Goal: Information Seeking & Learning: Learn about a topic

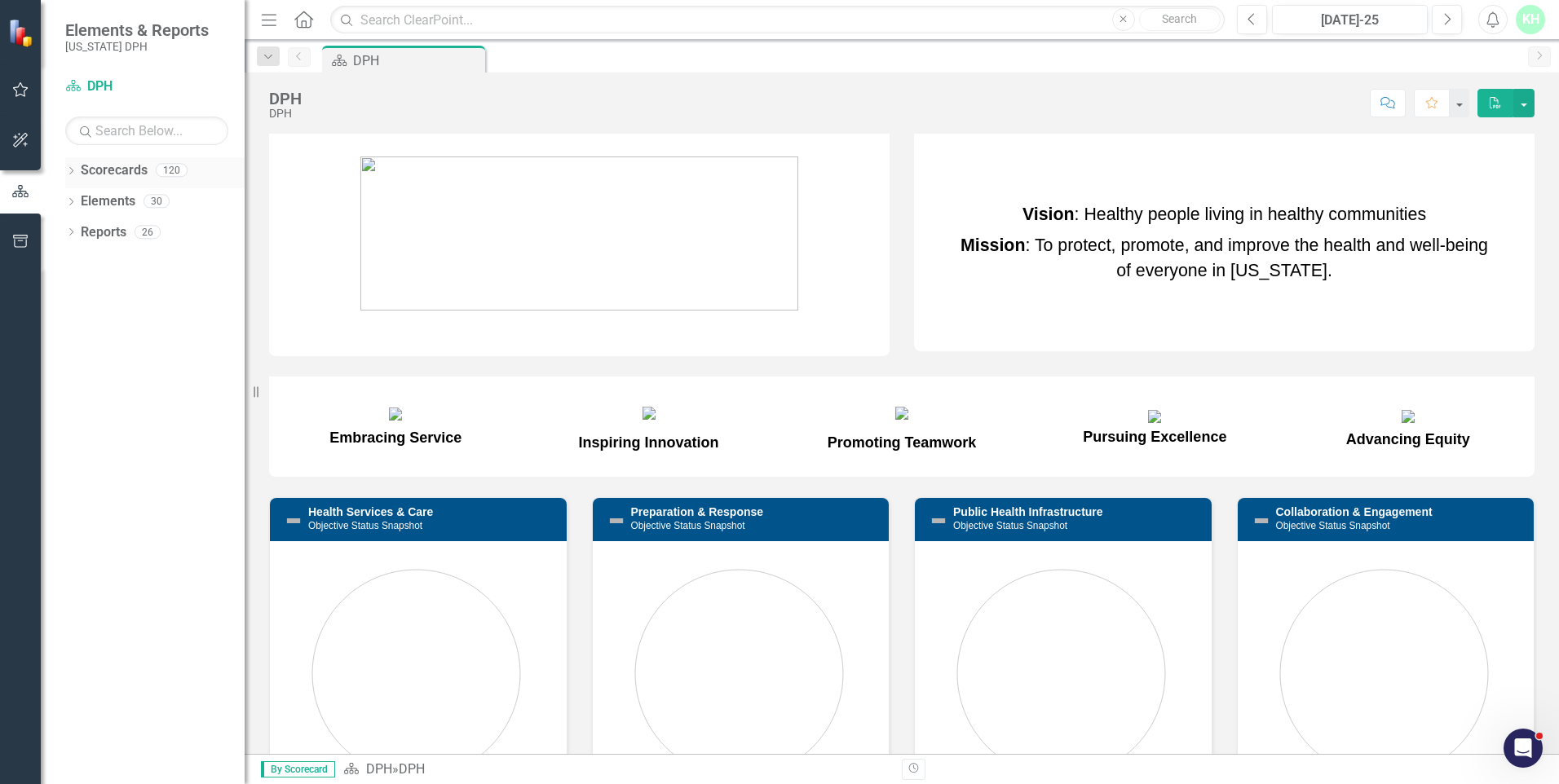
click at [175, 174] on div "120" at bounding box center [171, 170] width 31 height 14
click at [71, 171] on icon "Dropdown" at bounding box center [71, 172] width 12 height 9
click at [86, 198] on div "Dropdown" at bounding box center [82, 201] width 17 height 14
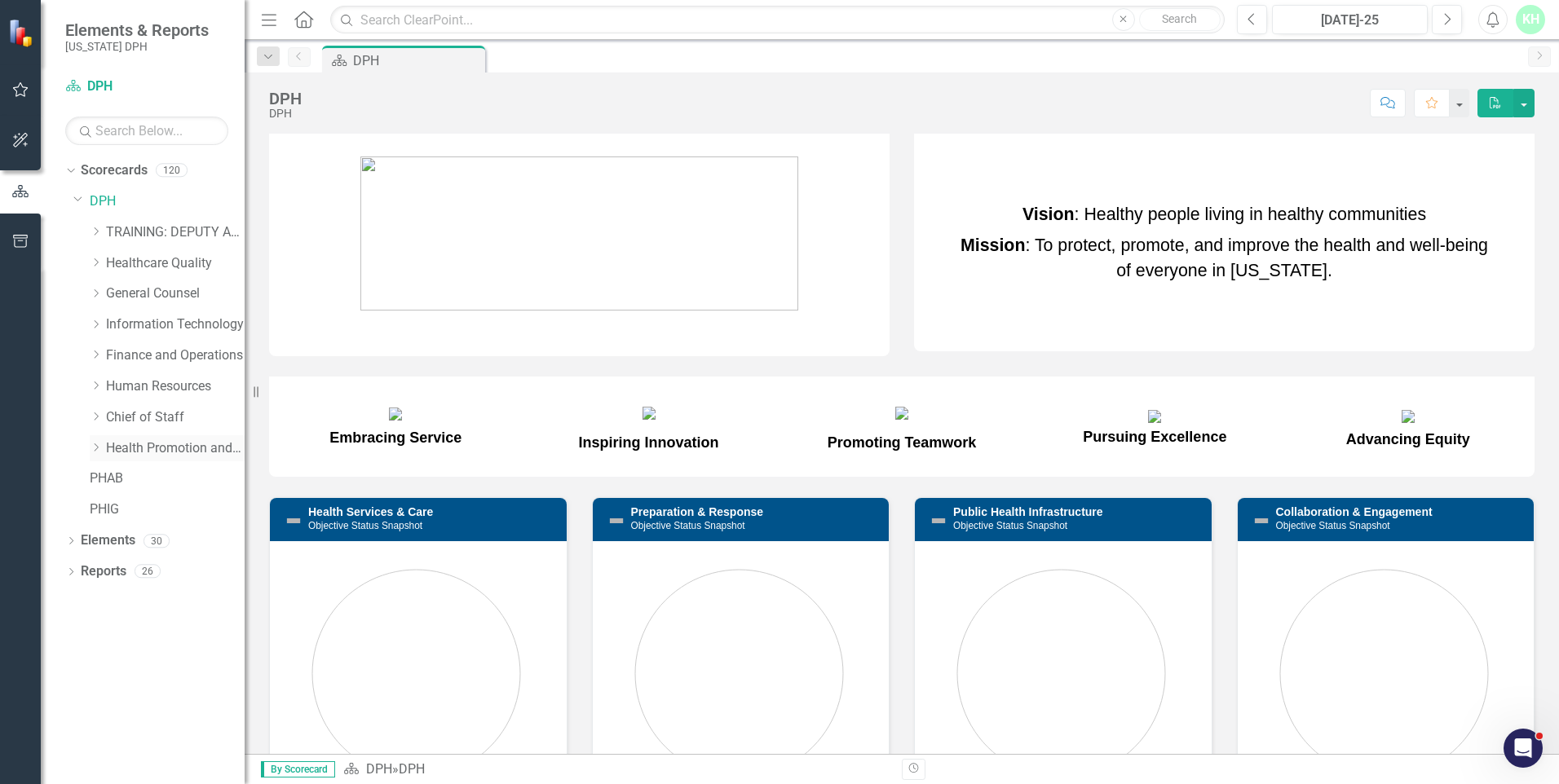
click at [103, 445] on div "Dropdown" at bounding box center [98, 447] width 17 height 14
click at [165, 534] on link "Public Health Programs" at bounding box center [184, 540] width 122 height 19
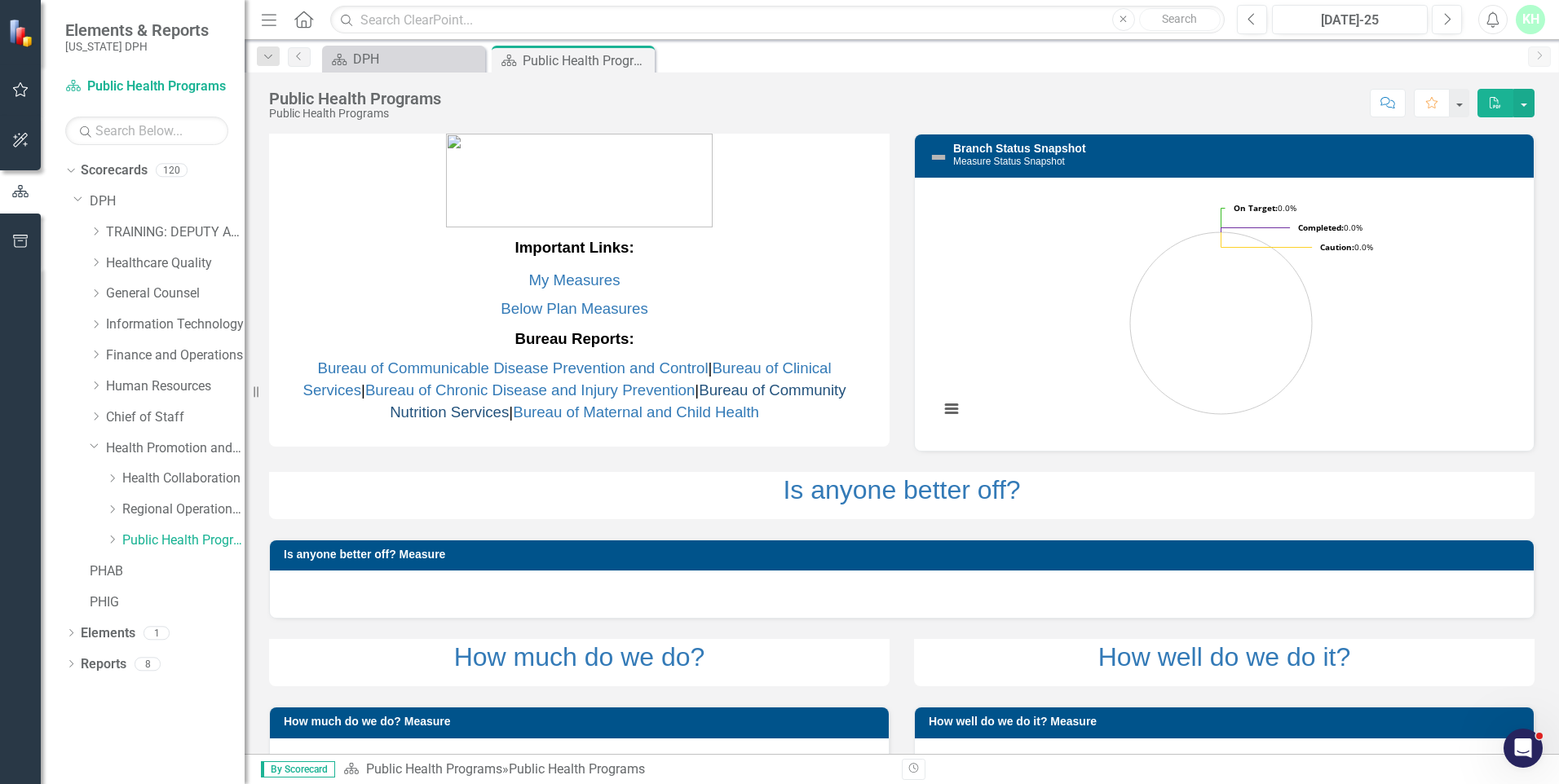
click at [791, 396] on link "Bureau of Community Nutrition Services" at bounding box center [618, 400] width 457 height 39
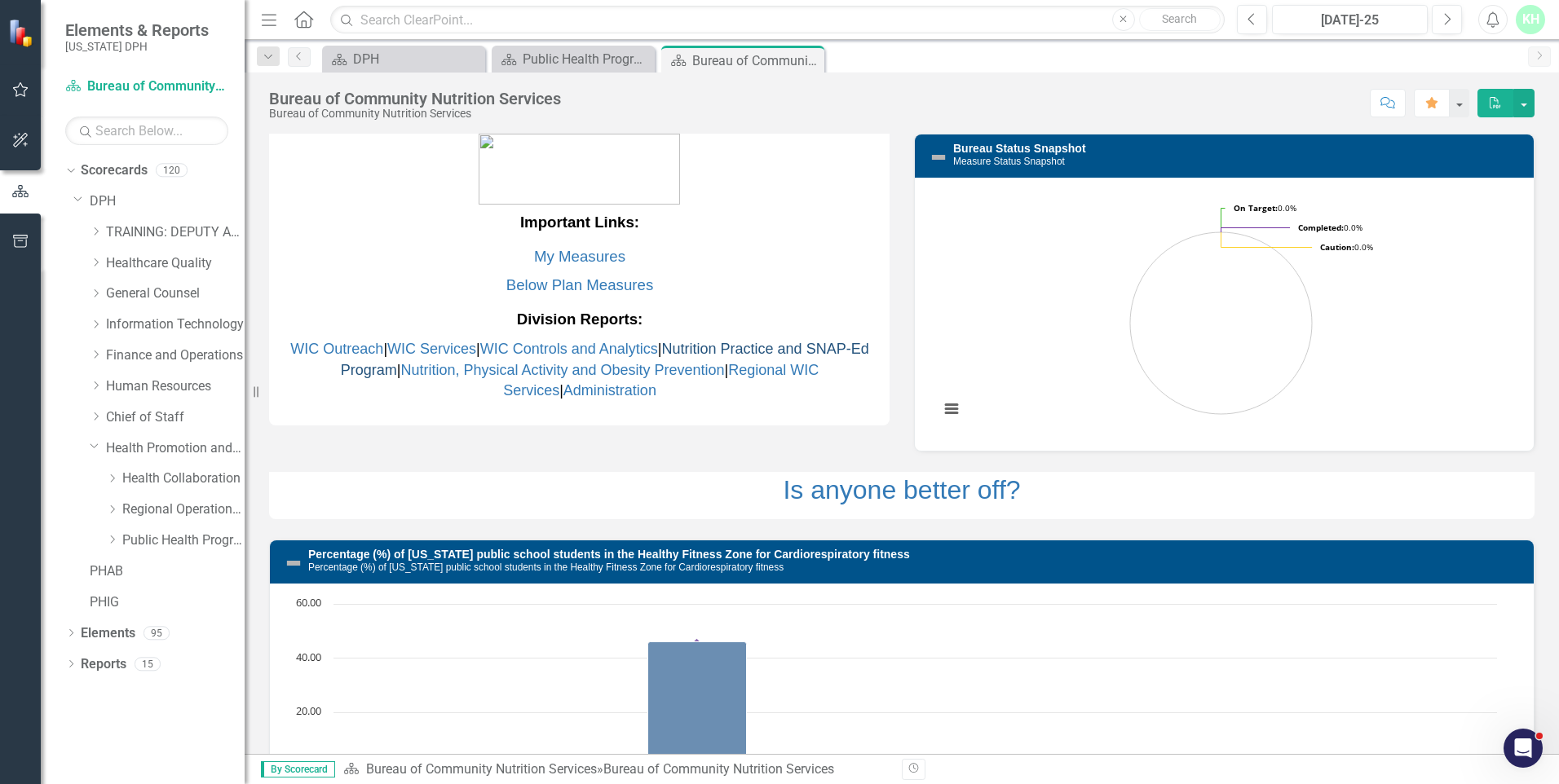
click at [788, 351] on link "Nutrition Practice and SNAP-Ed Program" at bounding box center [605, 359] width 528 height 37
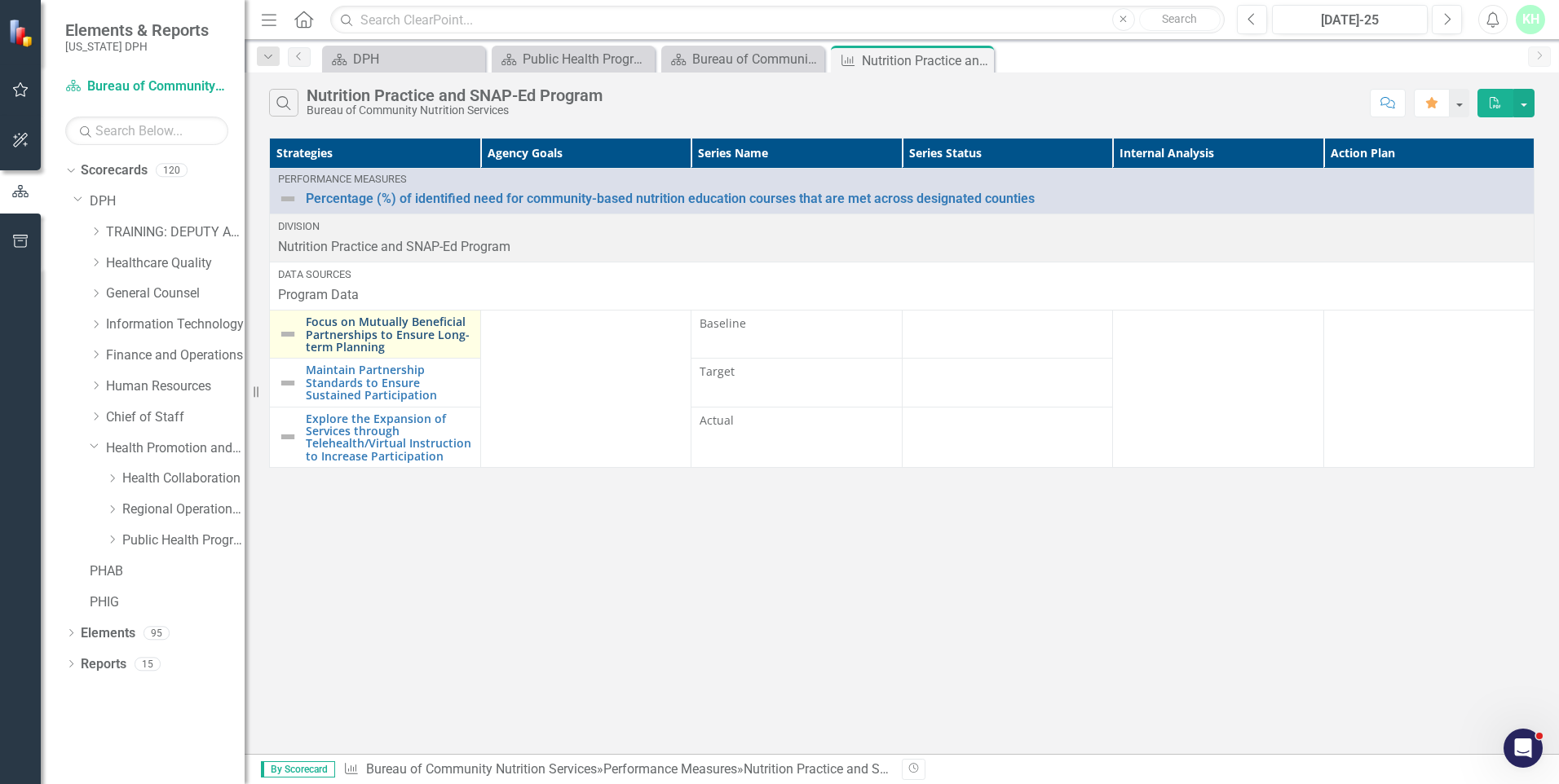
click at [402, 337] on link "Focus on Mutually Beneficial Partnerships to Ensure Long-term Planning" at bounding box center [388, 333] width 166 height 37
click at [338, 310] on td "Focus on Mutually Beneficial Partnerships to Ensure Long-term Planning Link Ope…" at bounding box center [375, 334] width 211 height 48
click at [340, 329] on link "Focus on Mutually Beneficial Partnerships to Ensure Long-term Planning" at bounding box center [388, 333] width 166 height 37
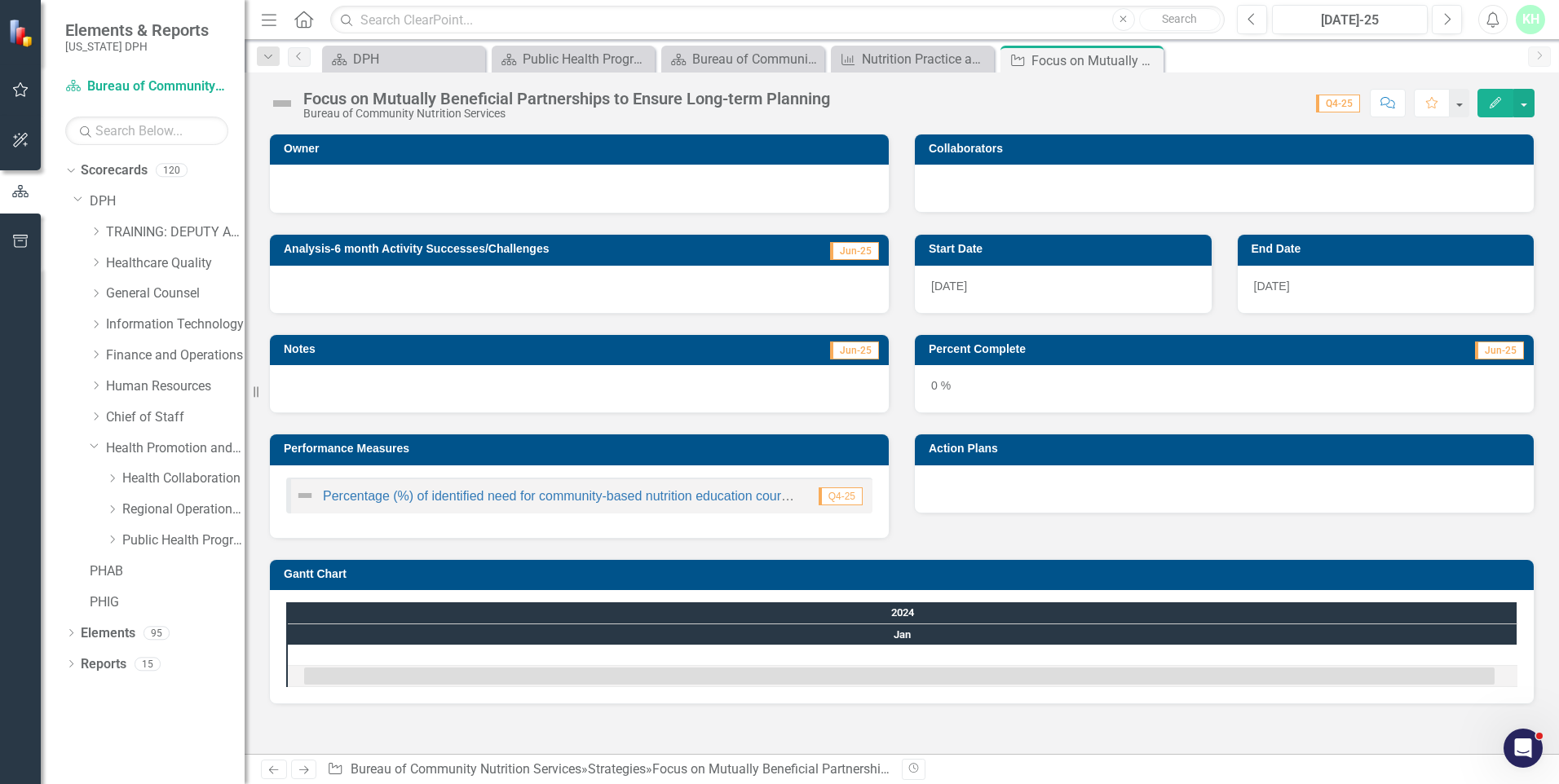
click at [847, 499] on span "Q4-25" at bounding box center [840, 496] width 44 height 18
click at [306, 495] on img at bounding box center [305, 495] width 20 height 20
click at [417, 496] on link "Percentage (%) of identified need for community-based nutrition education cours…" at bounding box center [679, 495] width 713 height 14
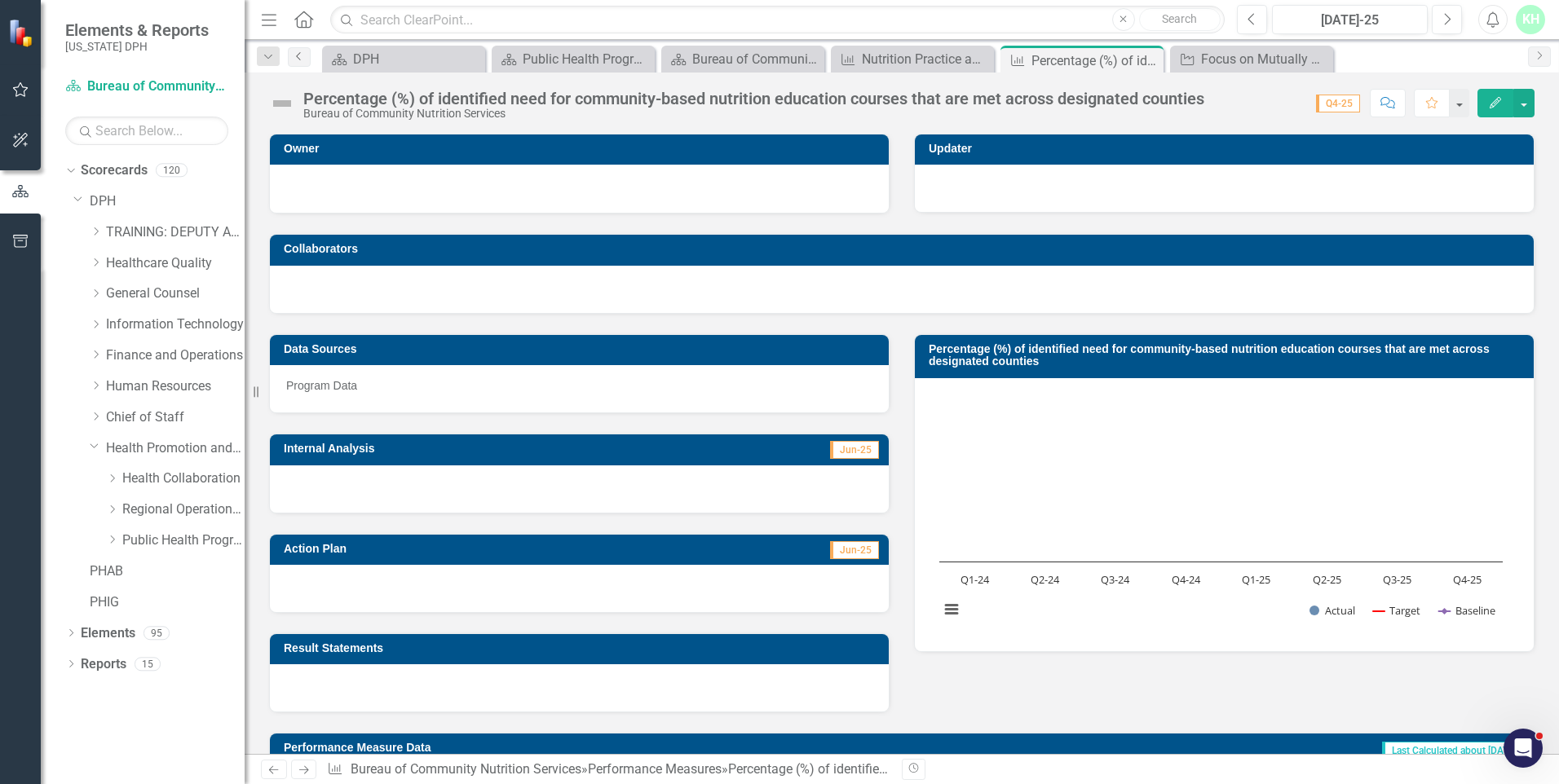
click at [308, 58] on link "Previous" at bounding box center [300, 57] width 23 height 20
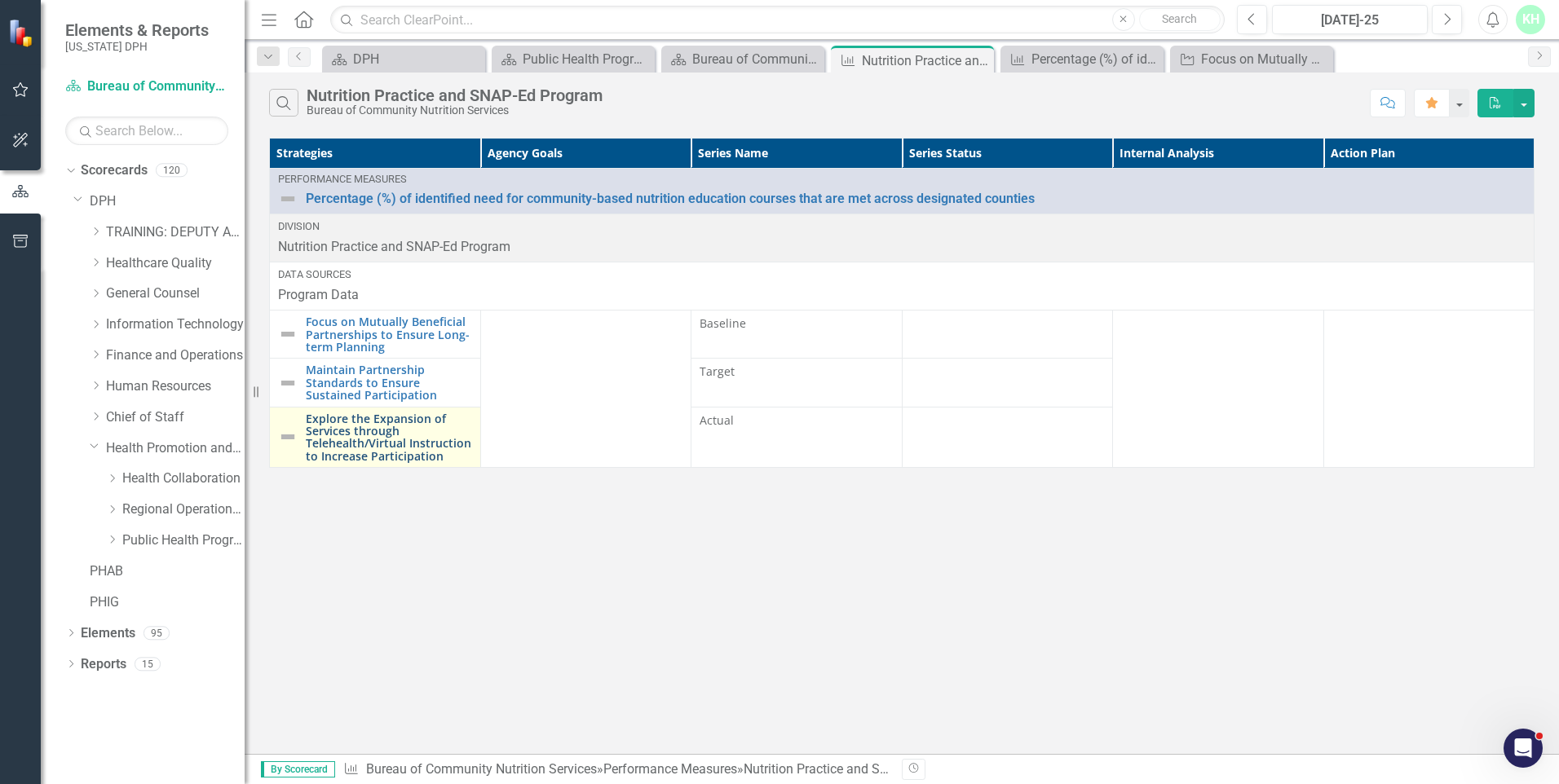
click at [410, 446] on link "Explore the Expansion of Services through Telehealth/Virtual Instruction to Inc…" at bounding box center [388, 437] width 166 height 50
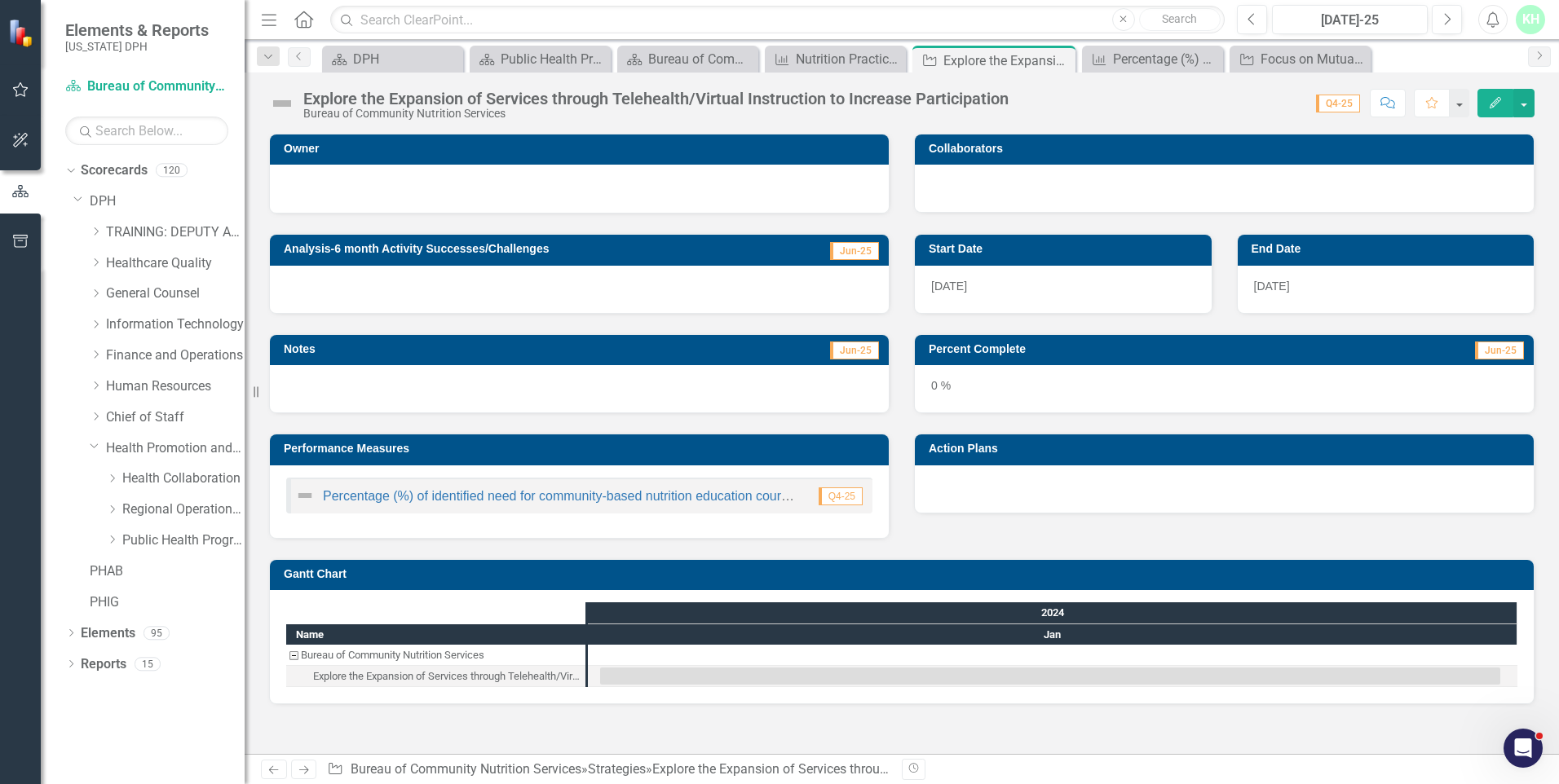
click at [762, 504] on div "Percentage (%) of identified need for community-based nutrition education cours…" at bounding box center [547, 495] width 503 height 20
click at [767, 489] on div "Percentage (%) of identified need for community-based nutrition education cours…" at bounding box center [547, 495] width 503 height 20
click at [770, 503] on link "Percentage (%) of identified need for community-based nutrition education cours…" at bounding box center [679, 495] width 713 height 14
click at [290, 651] on div "Bureau of Community Nutrition Services" at bounding box center [294, 655] width 15 height 22
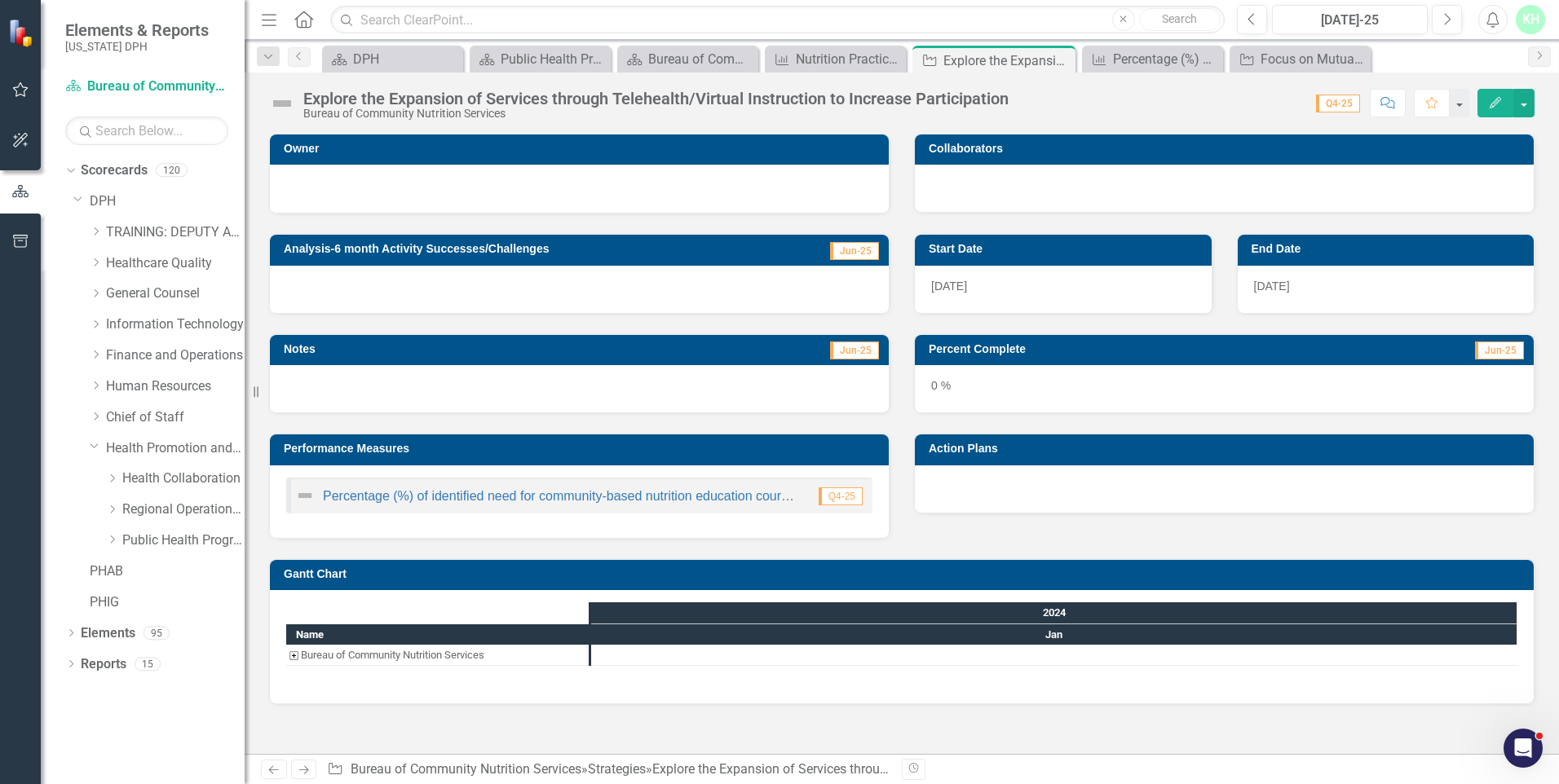
click at [290, 651] on div "Bureau of Community Nutrition Services" at bounding box center [294, 655] width 15 height 22
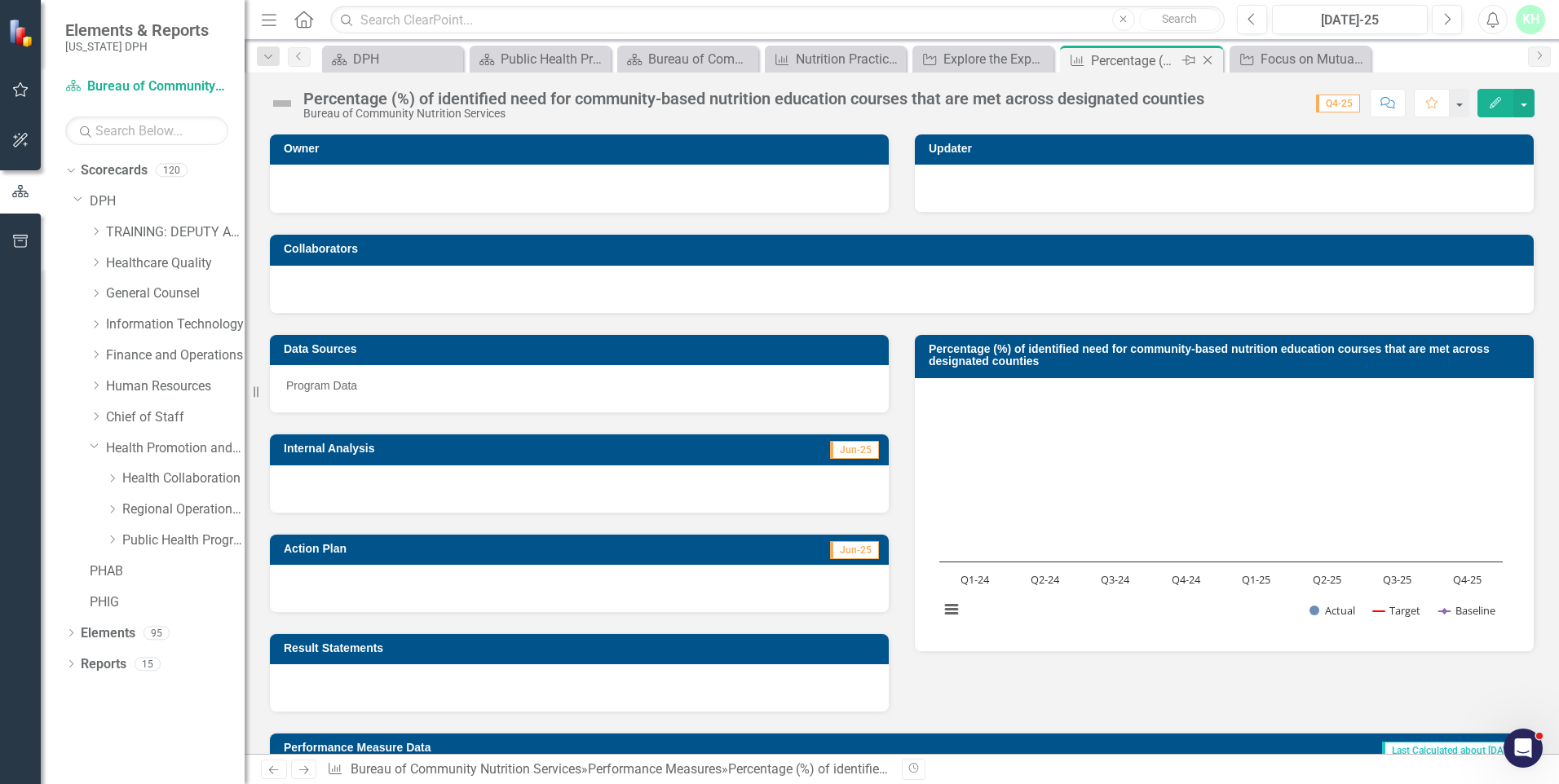
click at [1212, 58] on icon "Close" at bounding box center [1207, 60] width 17 height 13
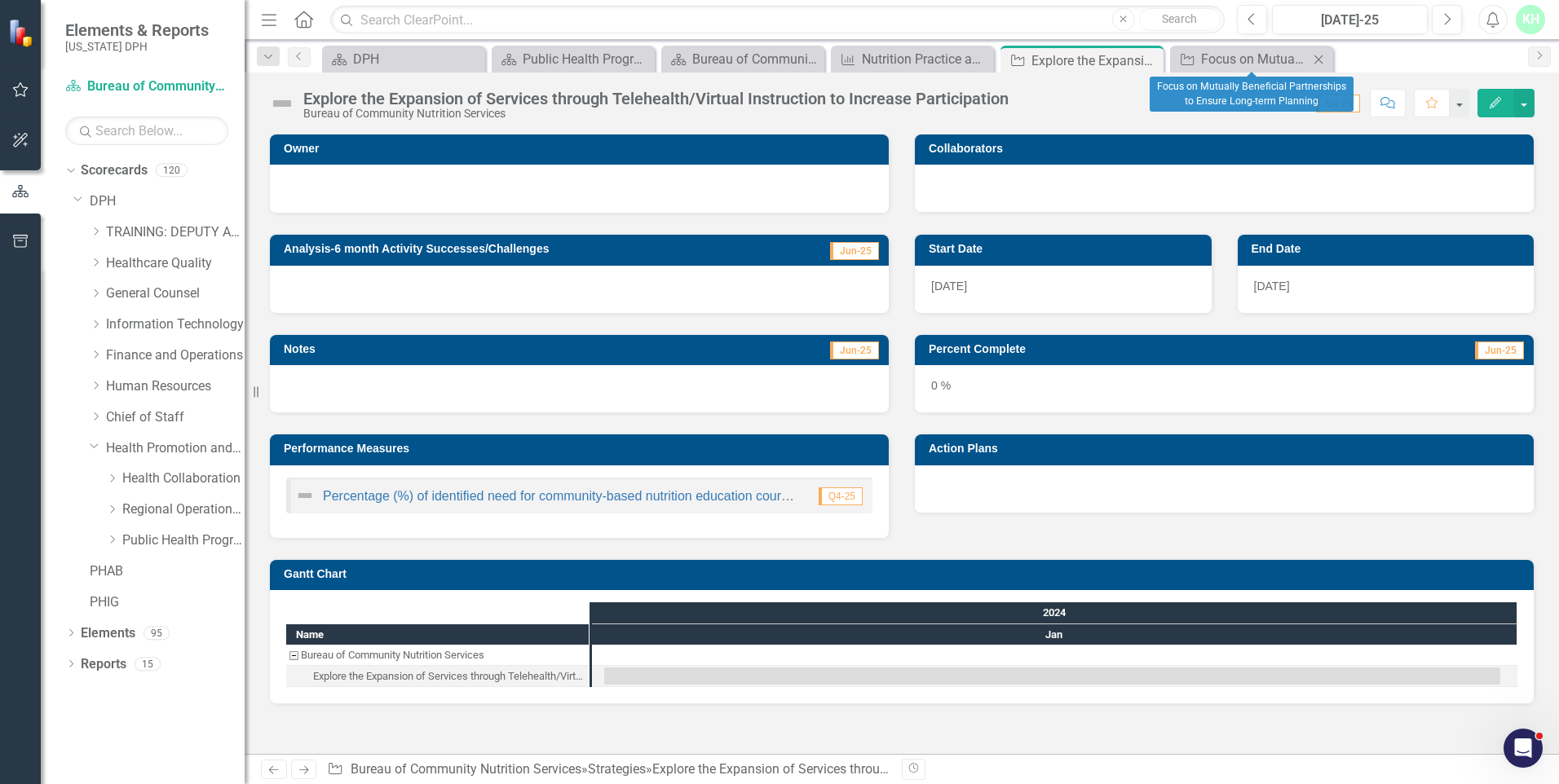
click at [1318, 60] on icon at bounding box center [1318, 59] width 9 height 9
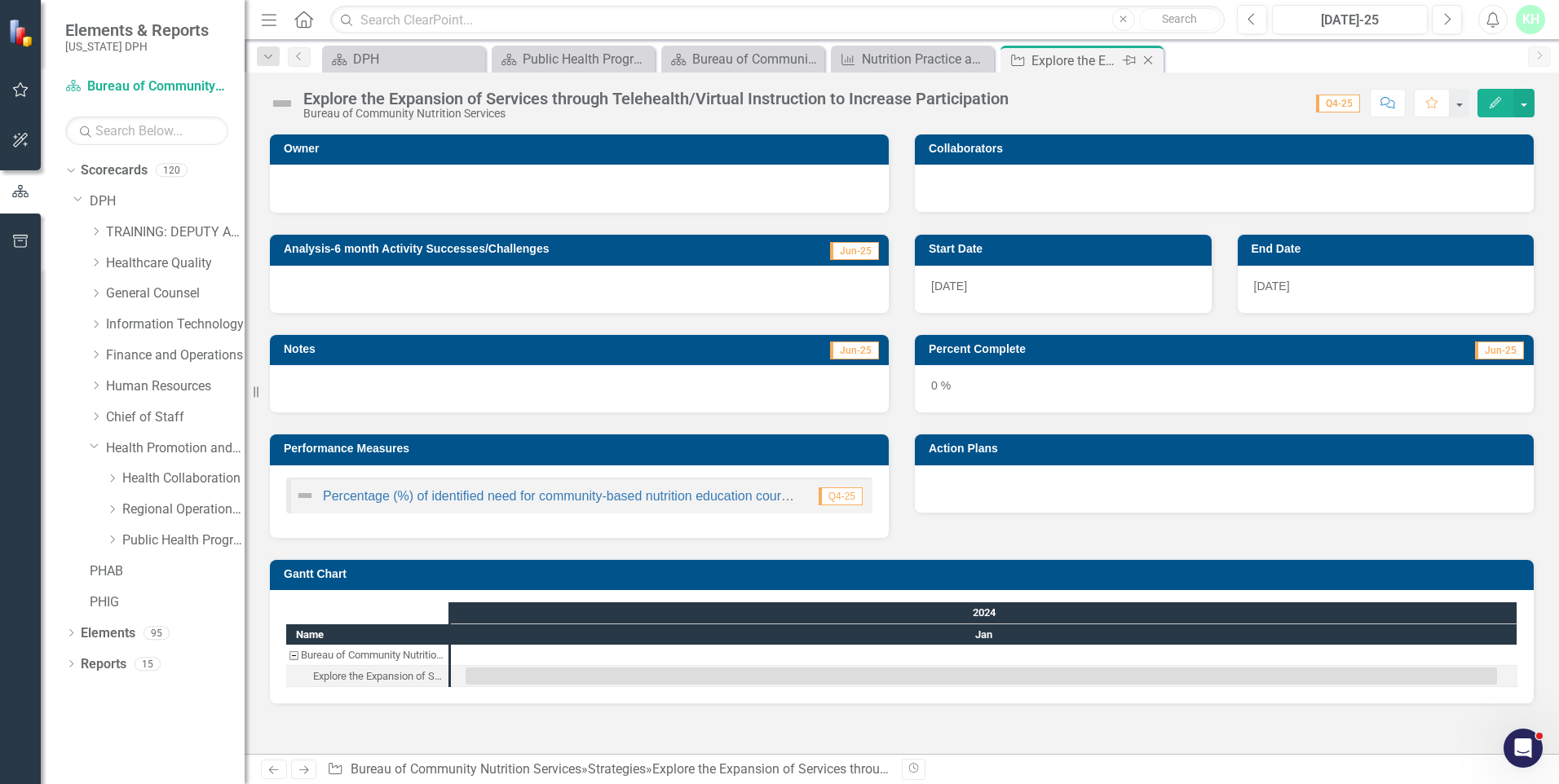
click at [1147, 57] on icon "Close" at bounding box center [1148, 60] width 17 height 13
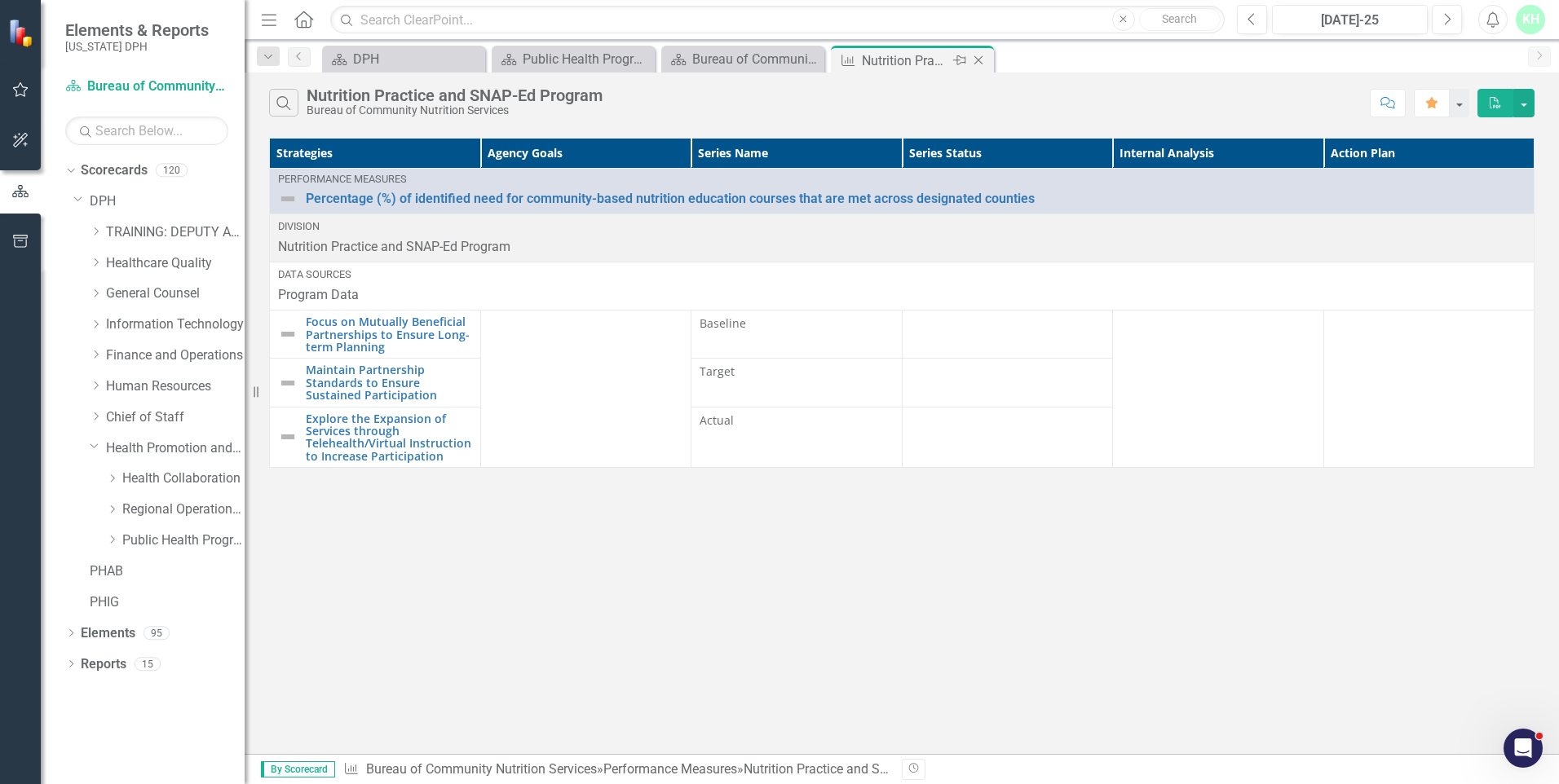
click at [889, 58] on div "Nutrition Practice and SNAP-Ed Program" at bounding box center [904, 60] width 87 height 21
click at [779, 57] on div "Bureau of Community Nutrition Services" at bounding box center [746, 59] width 108 height 21
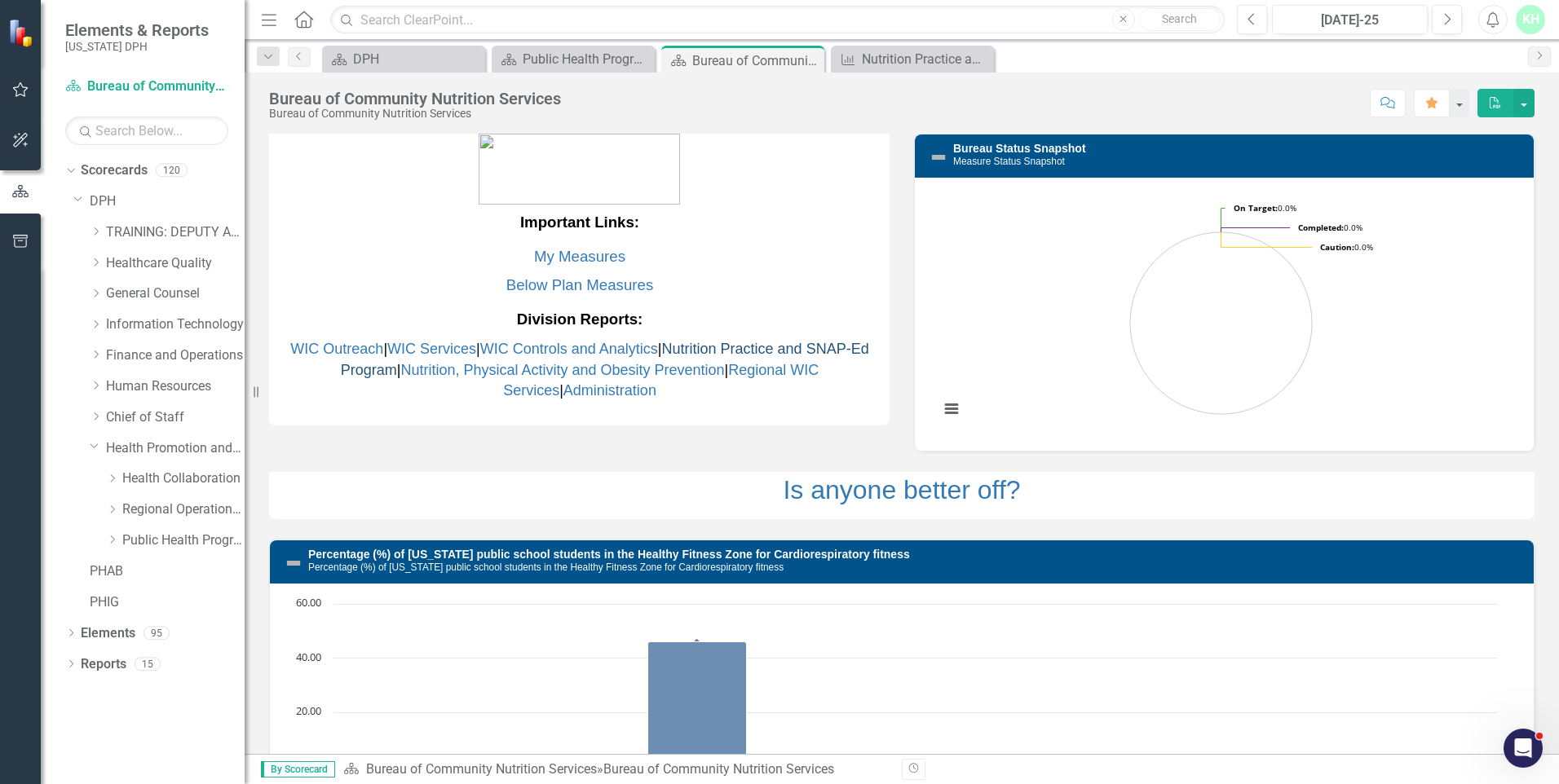
click at [815, 350] on link "Nutrition Practice and SNAP-Ed Program" at bounding box center [605, 359] width 528 height 37
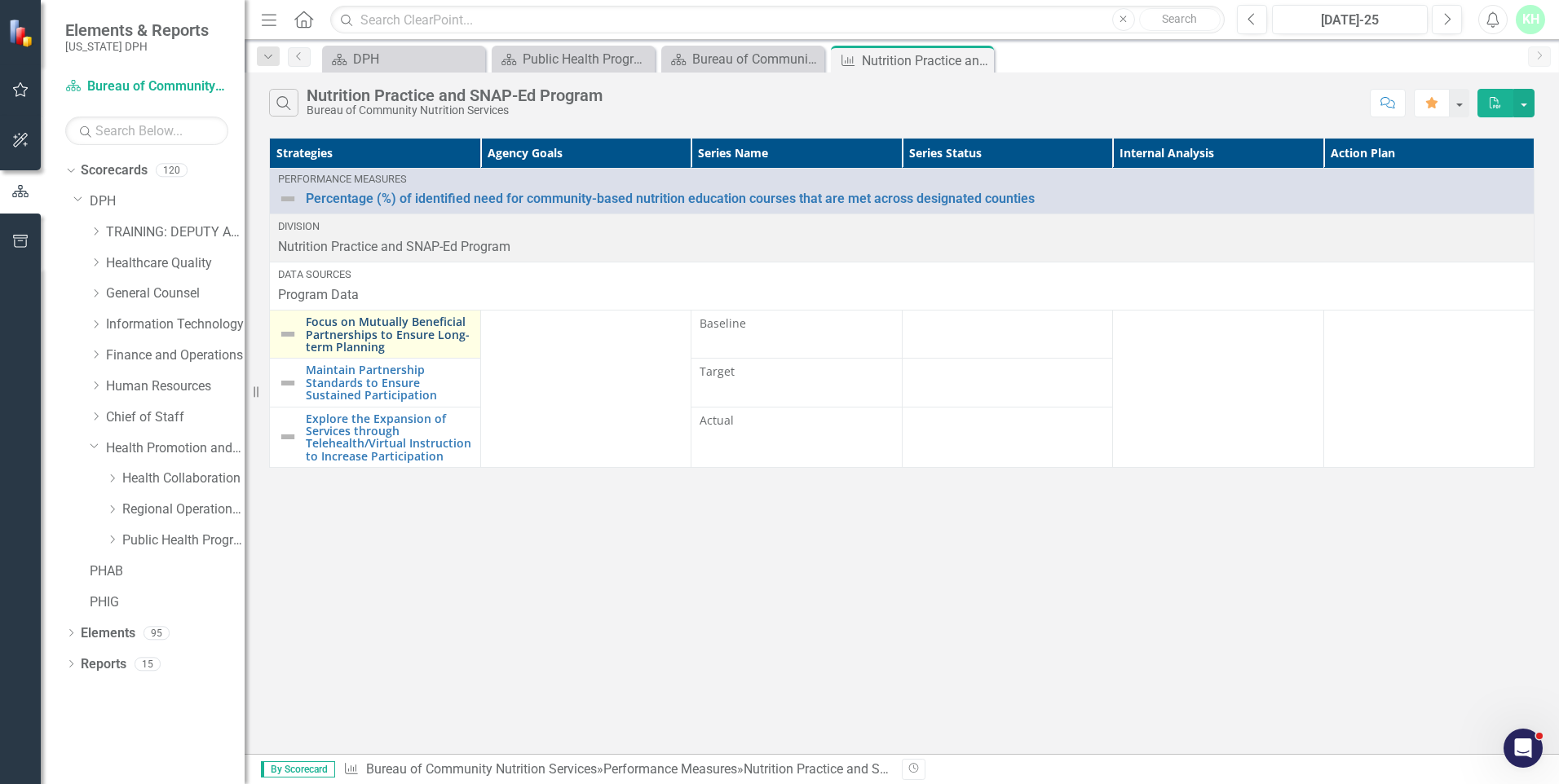
click at [366, 329] on link "Focus on Mutually Beneficial Partnerships to Ensure Long-term Planning" at bounding box center [388, 333] width 166 height 37
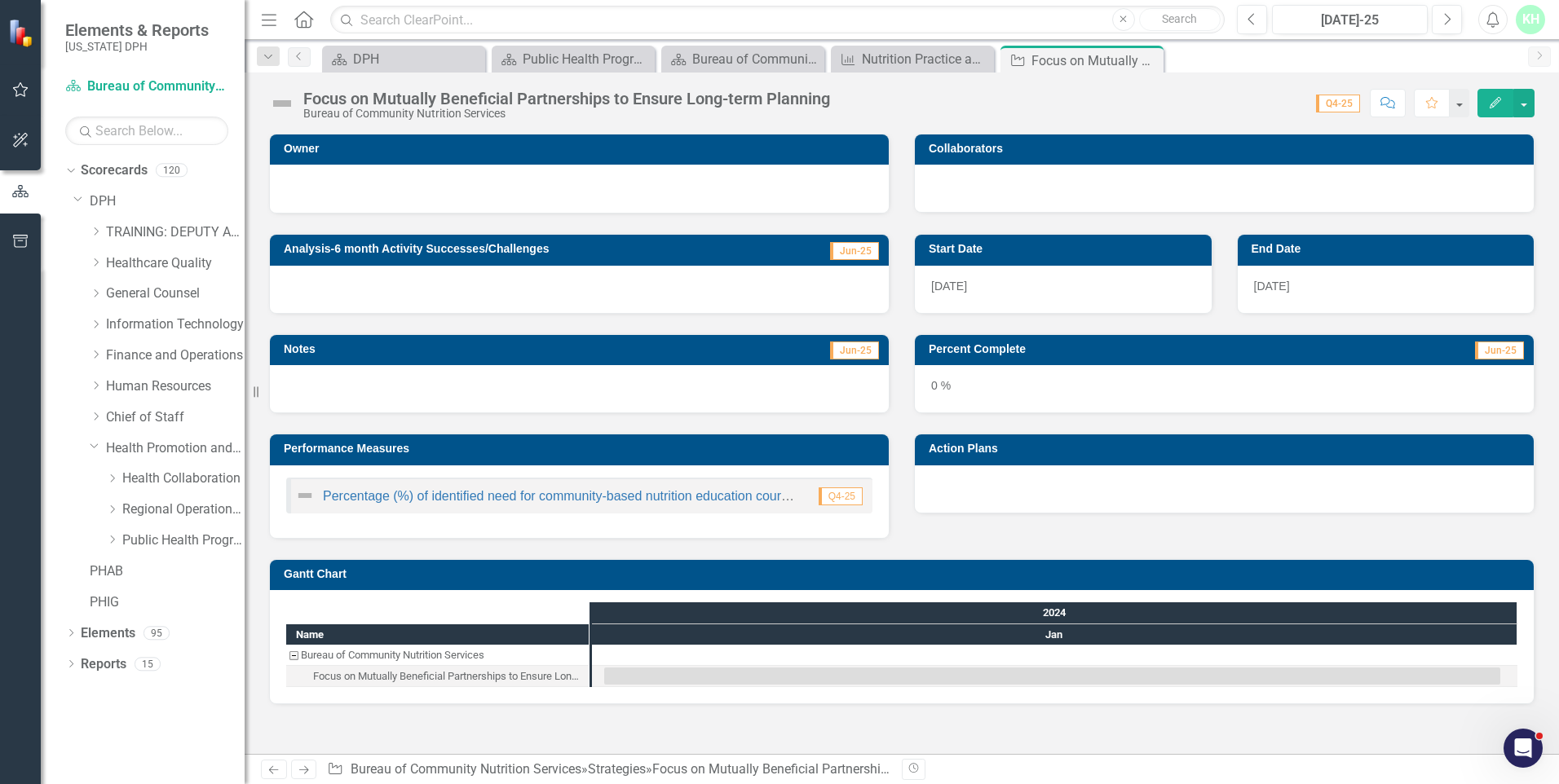
click at [299, 491] on img at bounding box center [305, 495] width 20 height 20
click at [322, 495] on div at bounding box center [309, 495] width 27 height 20
click at [409, 492] on link "Percentage (%) of identified need for community-based nutrition education cours…" at bounding box center [679, 495] width 713 height 14
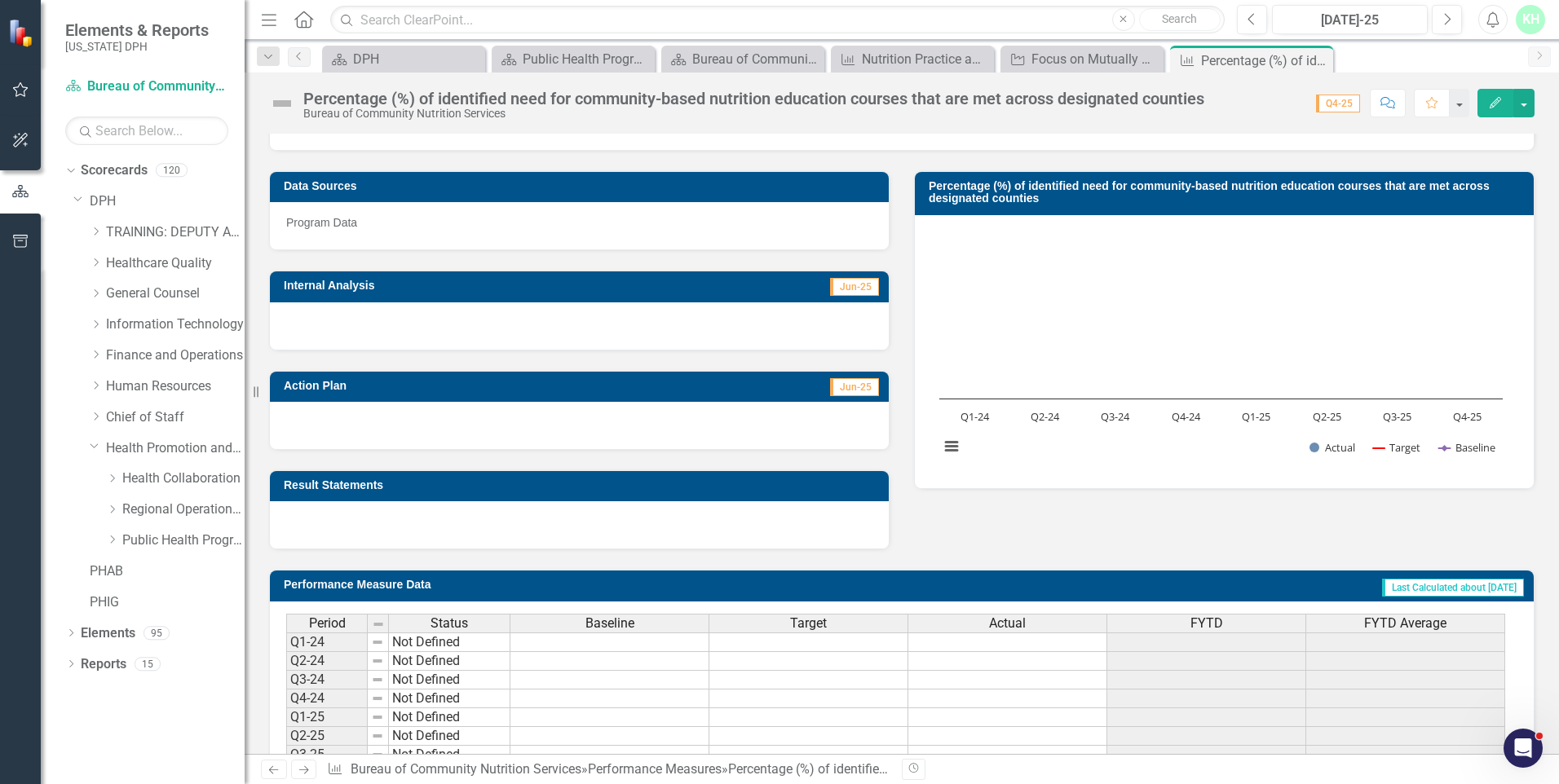
scroll to position [245, 0]
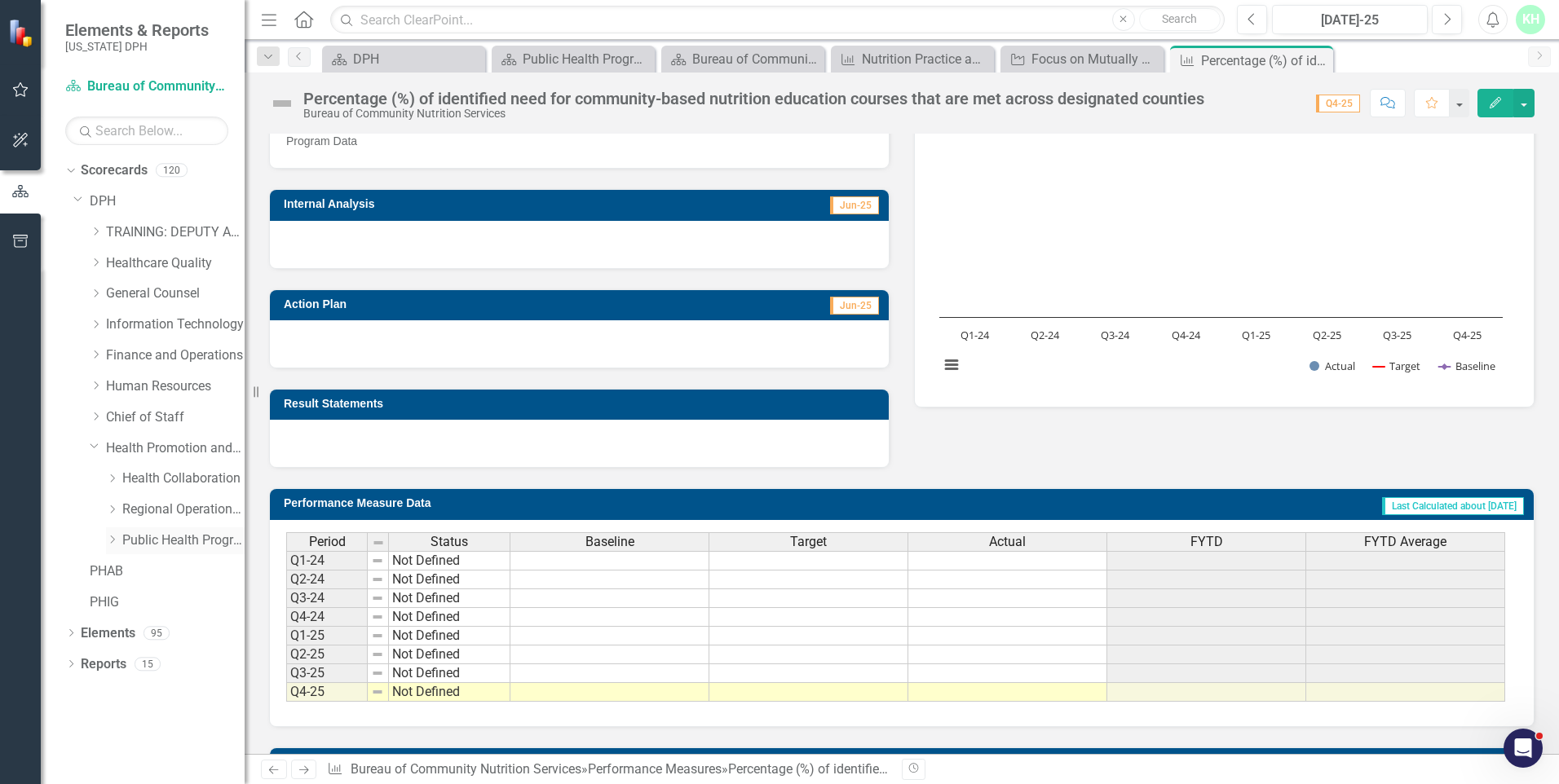
click at [168, 535] on link "Public Health Programs" at bounding box center [184, 540] width 122 height 19
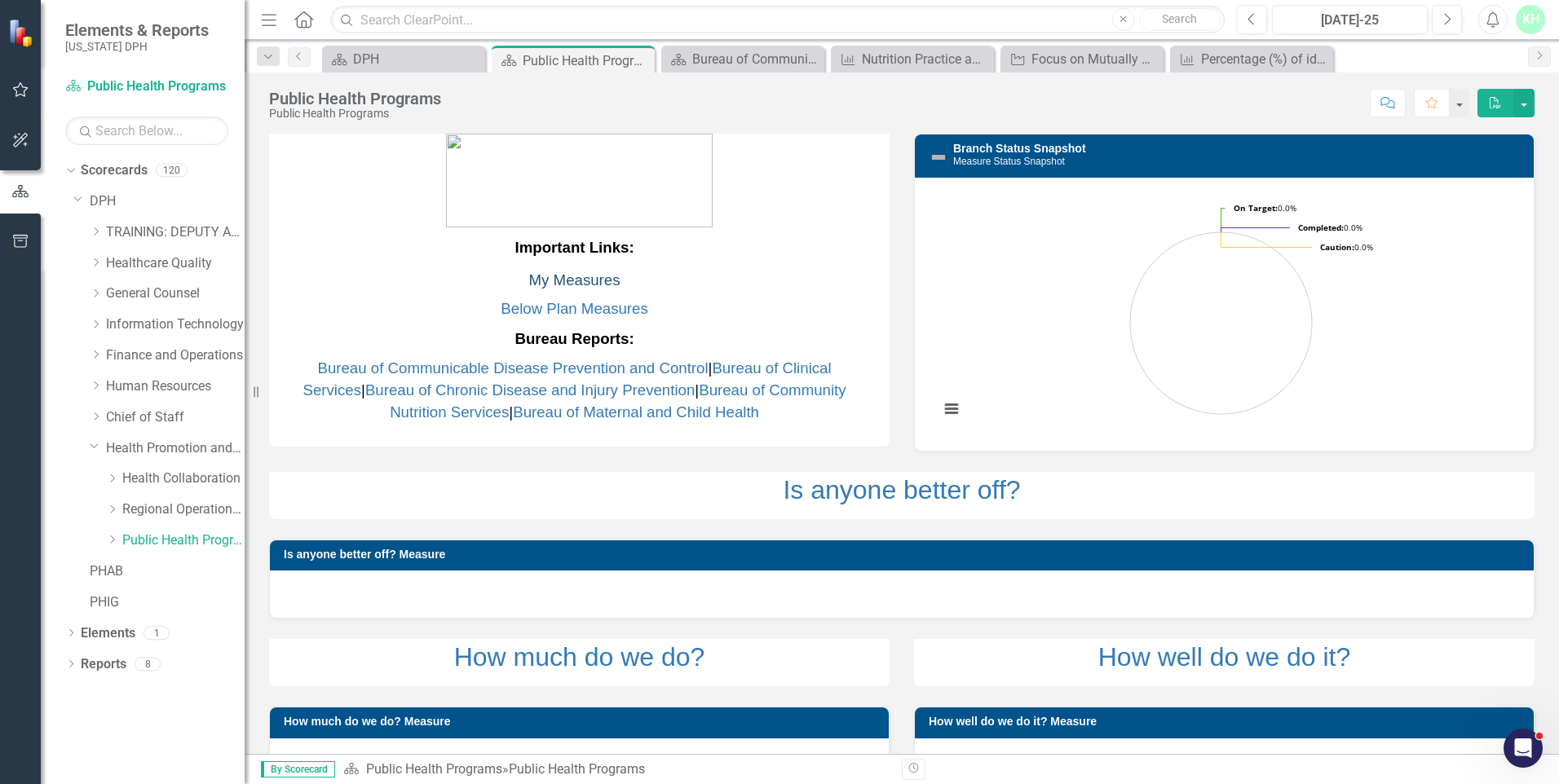
click at [587, 275] on link "My Measures" at bounding box center [574, 280] width 91 height 17
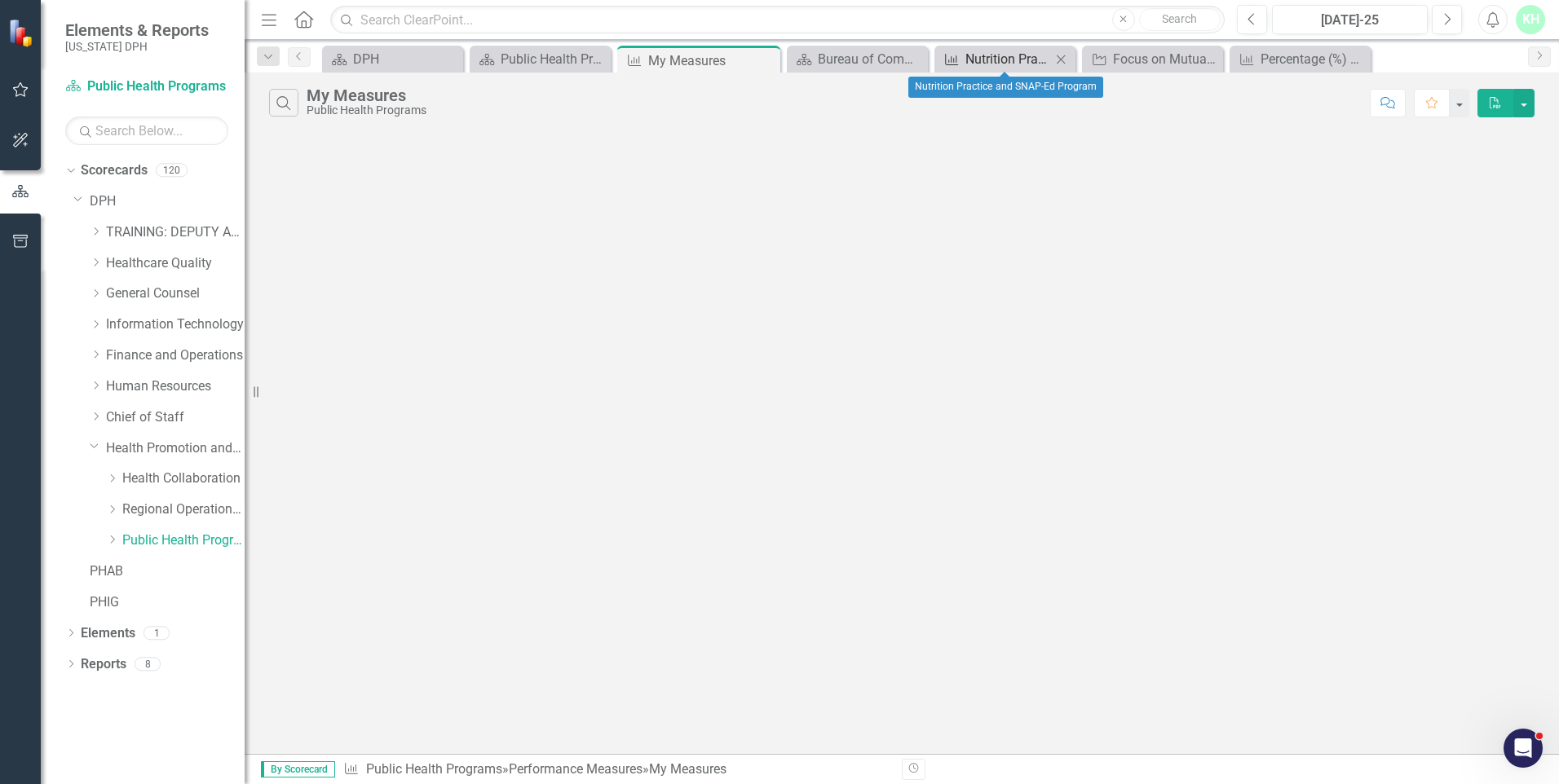
click at [1021, 63] on div "Nutrition Practice and SNAP-Ed Program" at bounding box center [1008, 59] width 85 height 21
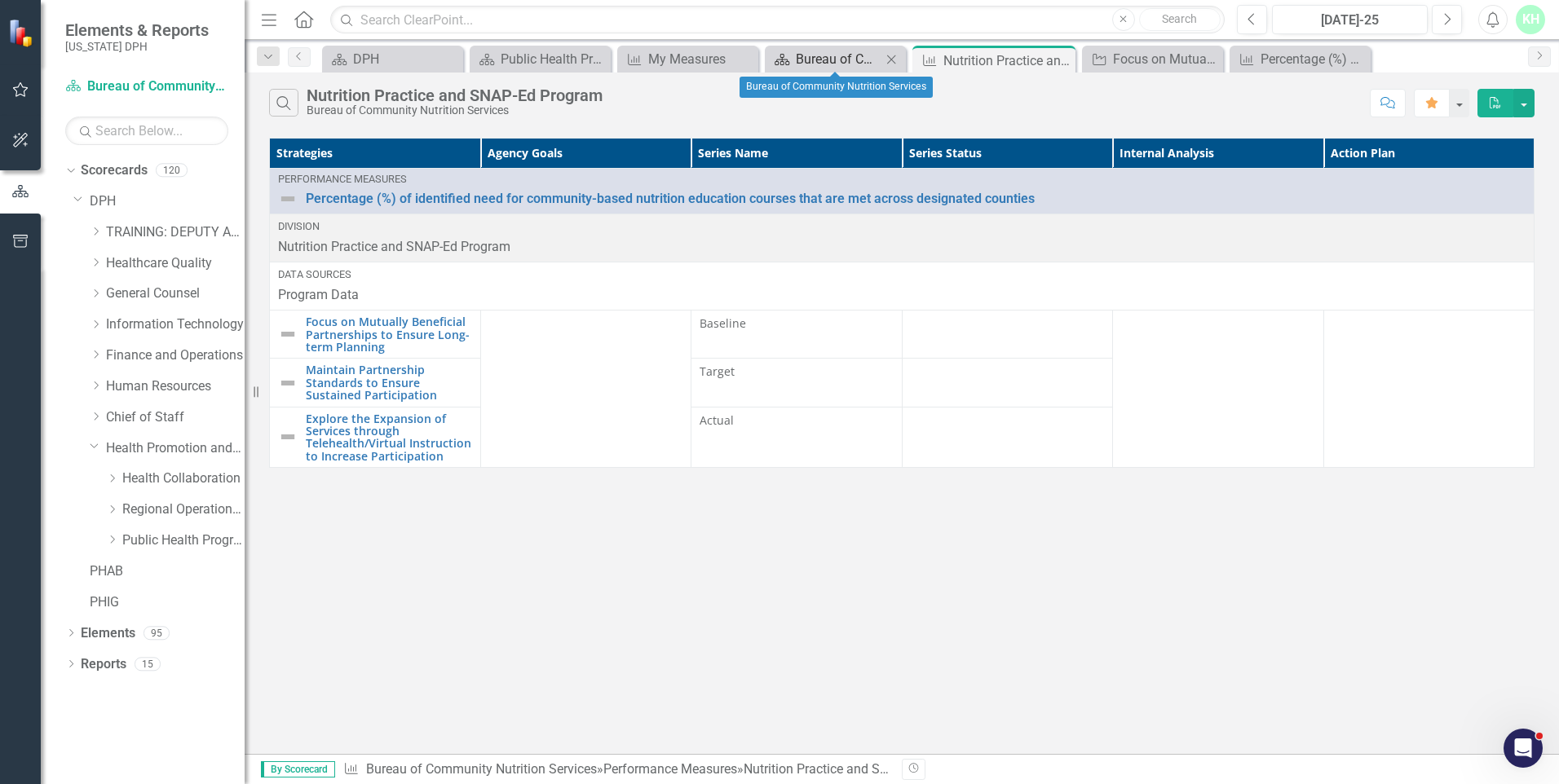
click at [800, 52] on div "Bureau of Community Nutrition Services" at bounding box center [838, 59] width 85 height 21
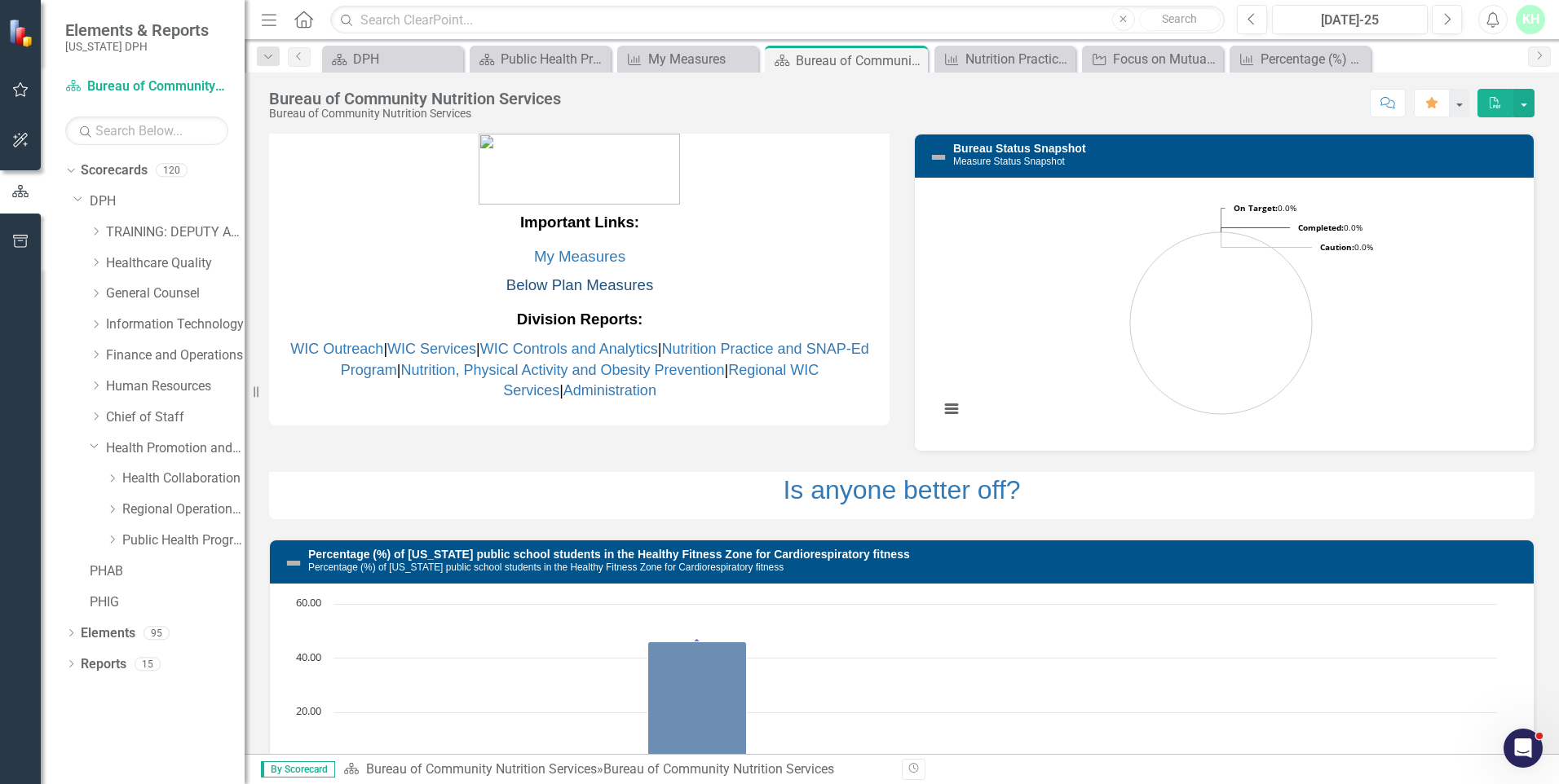
click at [578, 281] on link "Below Plan Measures" at bounding box center [579, 284] width 146 height 17
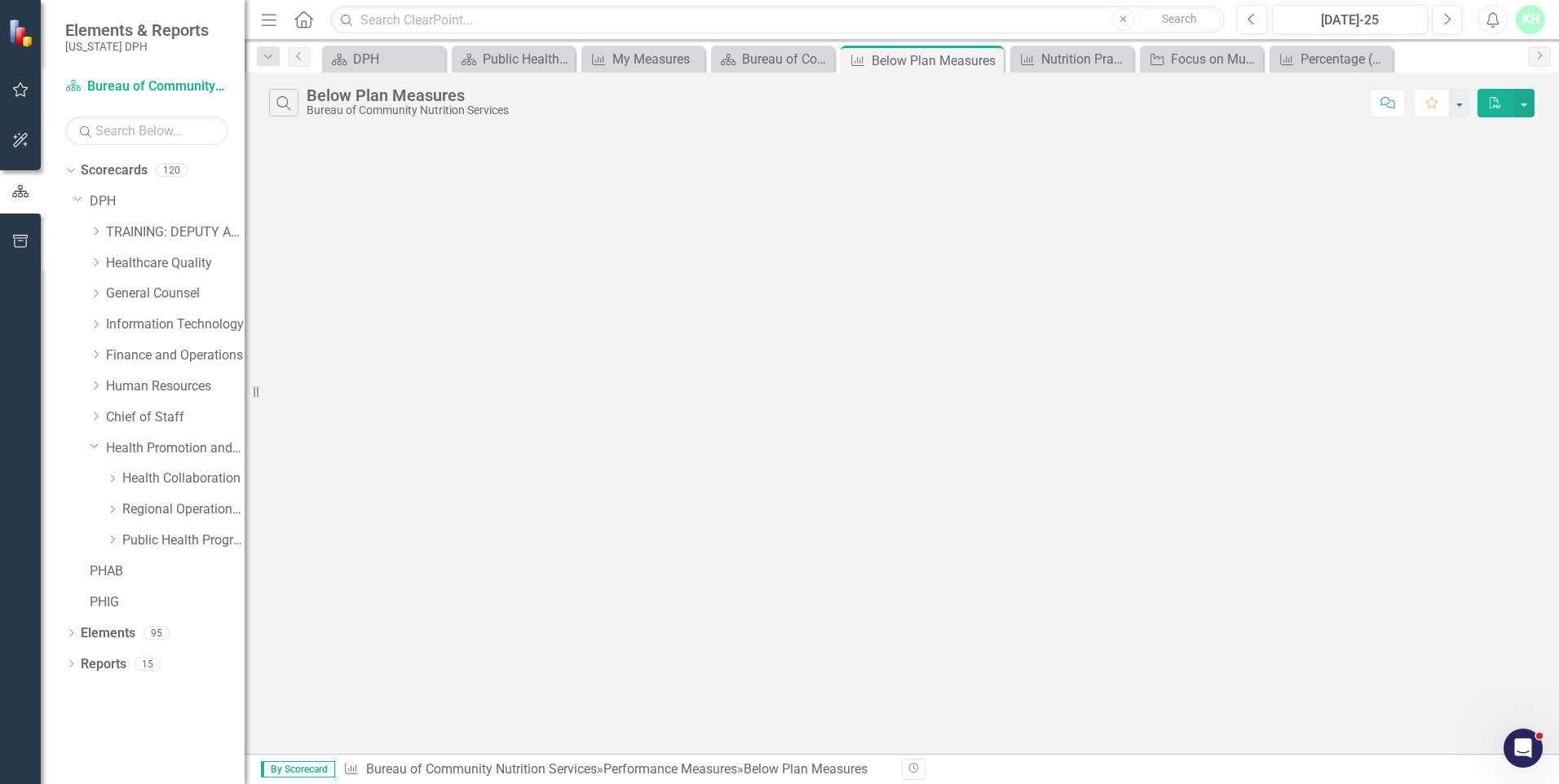
click at [409, 100] on div "Below Plan Measures" at bounding box center [407, 95] width 202 height 18
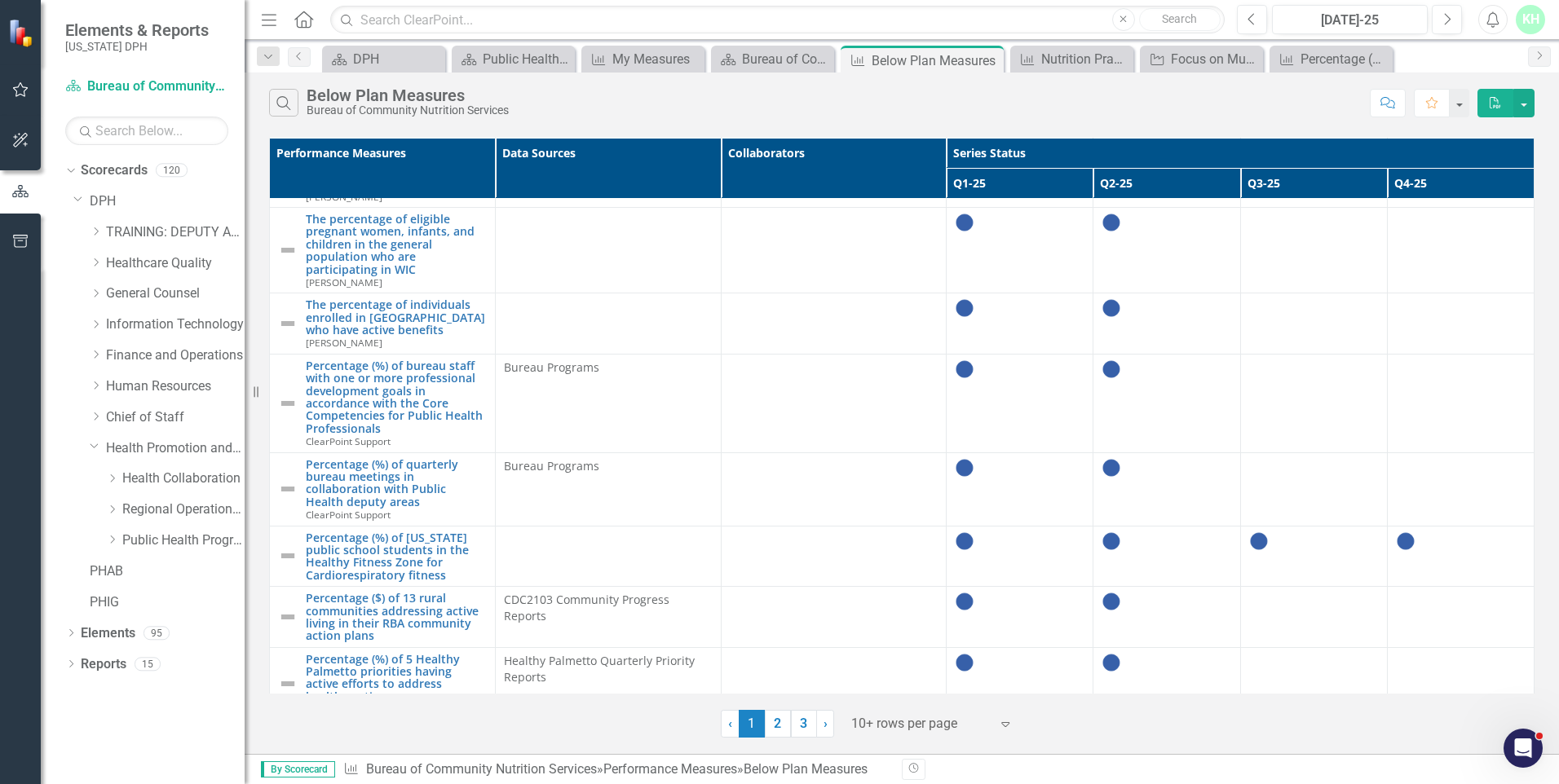
scroll to position [63, 0]
click at [750, 62] on div "Bureau of Community Nutrition Services" at bounding box center [776, 59] width 68 height 21
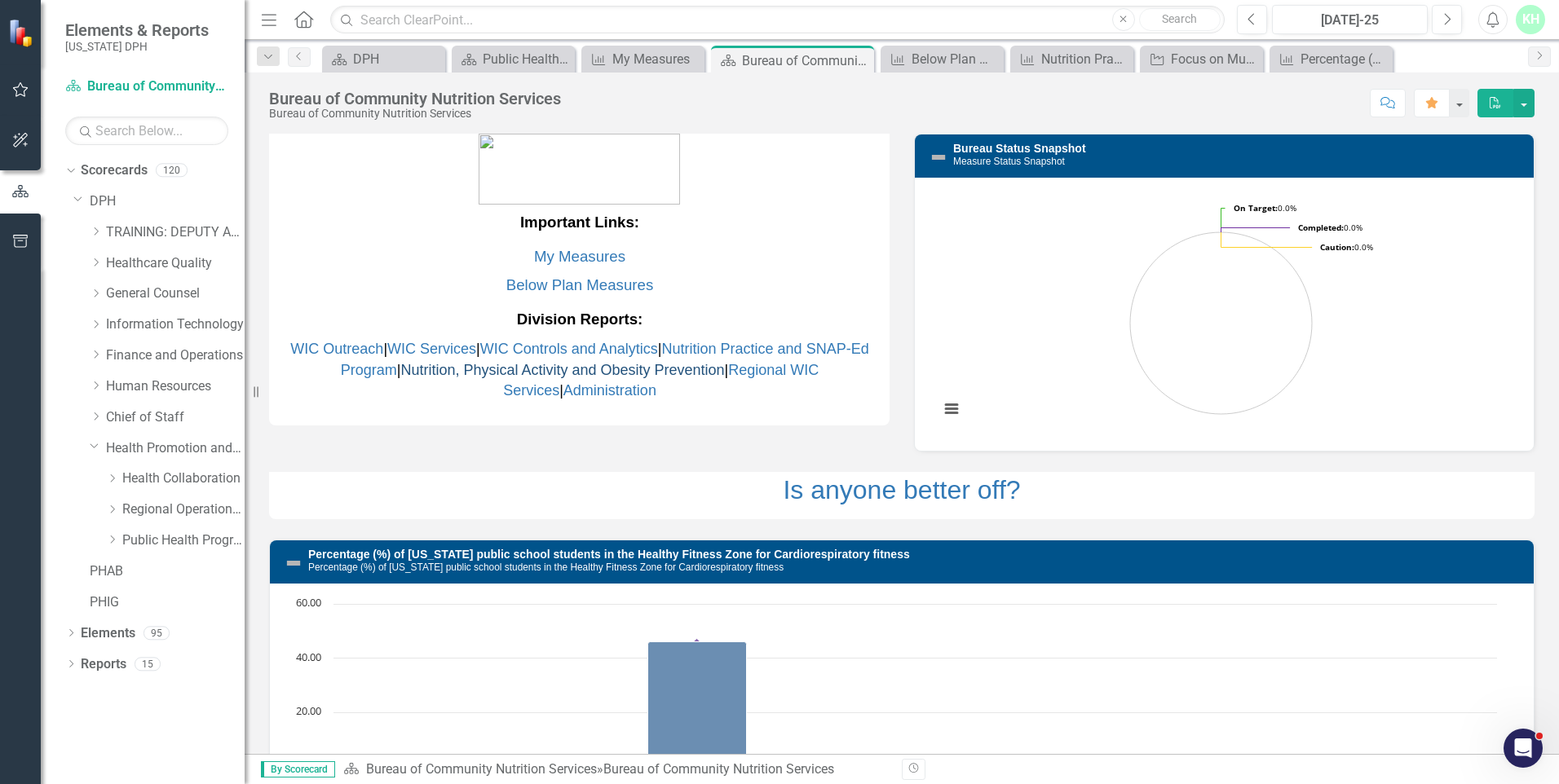
click at [444, 366] on link "Nutrition, Physical Activity and Obesity Prevention" at bounding box center [562, 370] width 324 height 17
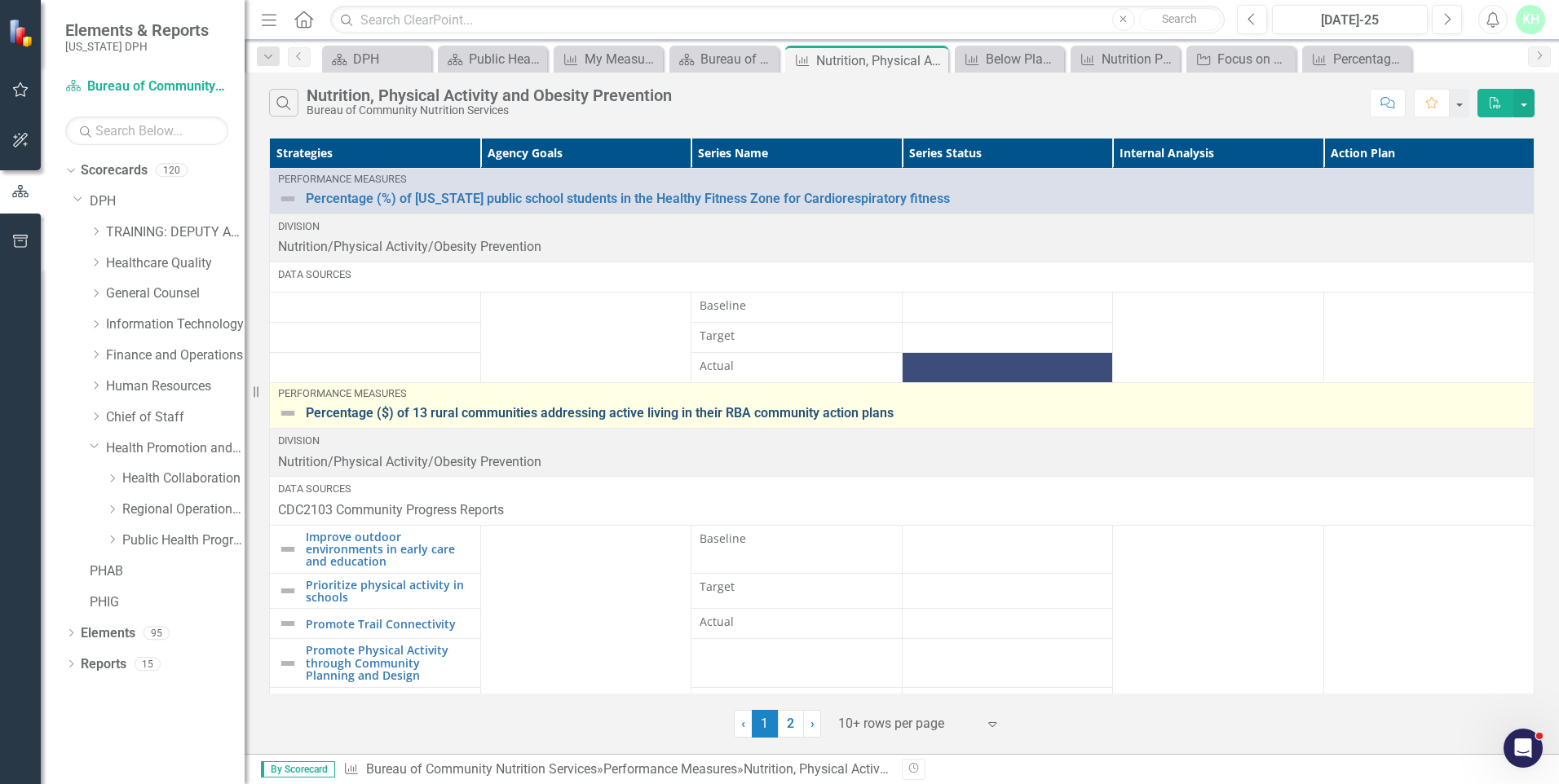
click at [482, 416] on link "Percentage ($) of 13 rural communities addressing active living in their RBA co…" at bounding box center [915, 414] width 1220 height 15
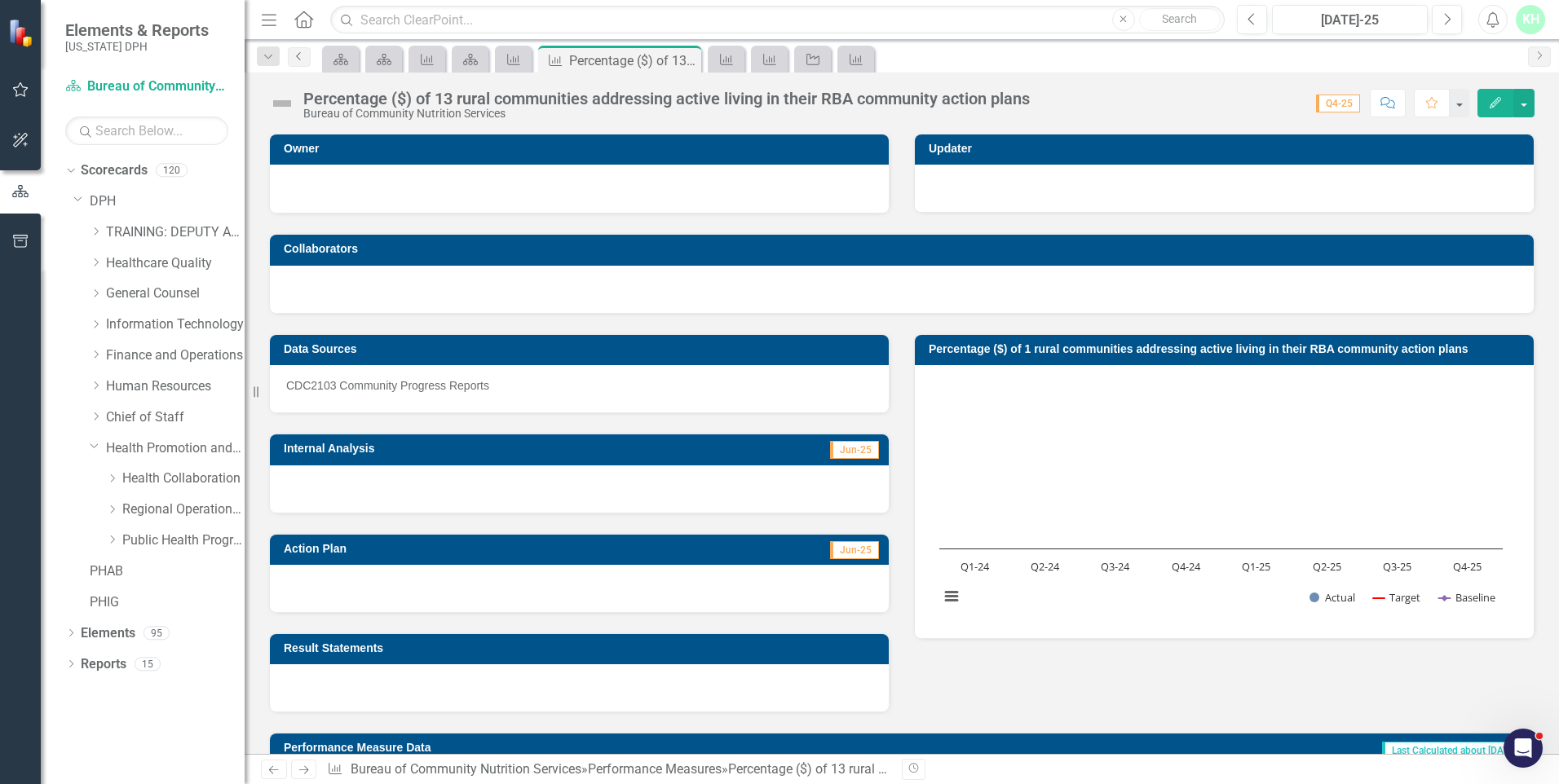
click at [295, 52] on icon "Previous" at bounding box center [300, 56] width 13 height 10
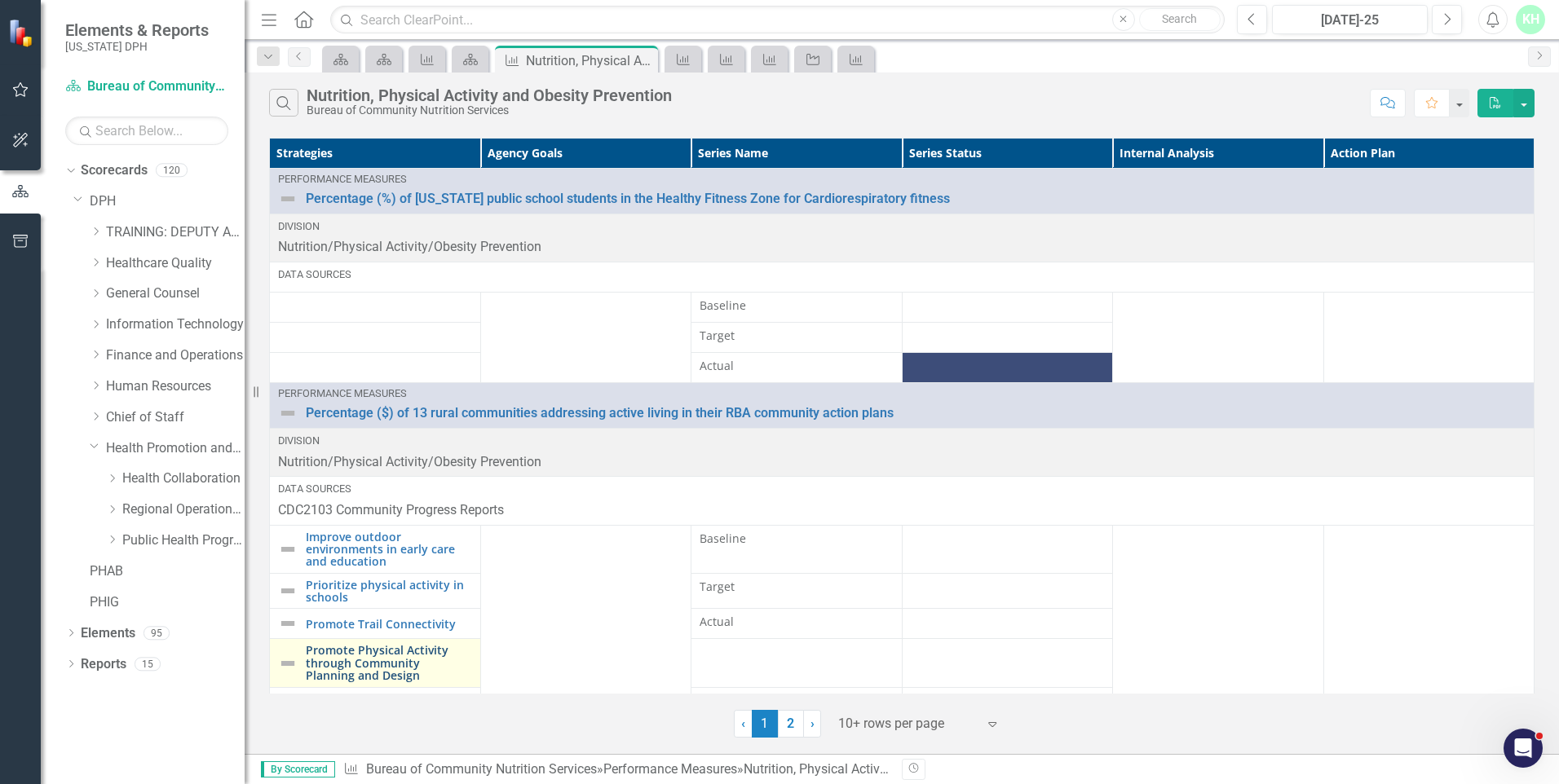
click at [435, 659] on link "Promote Physical Activity through Community Planning and Design" at bounding box center [388, 662] width 166 height 37
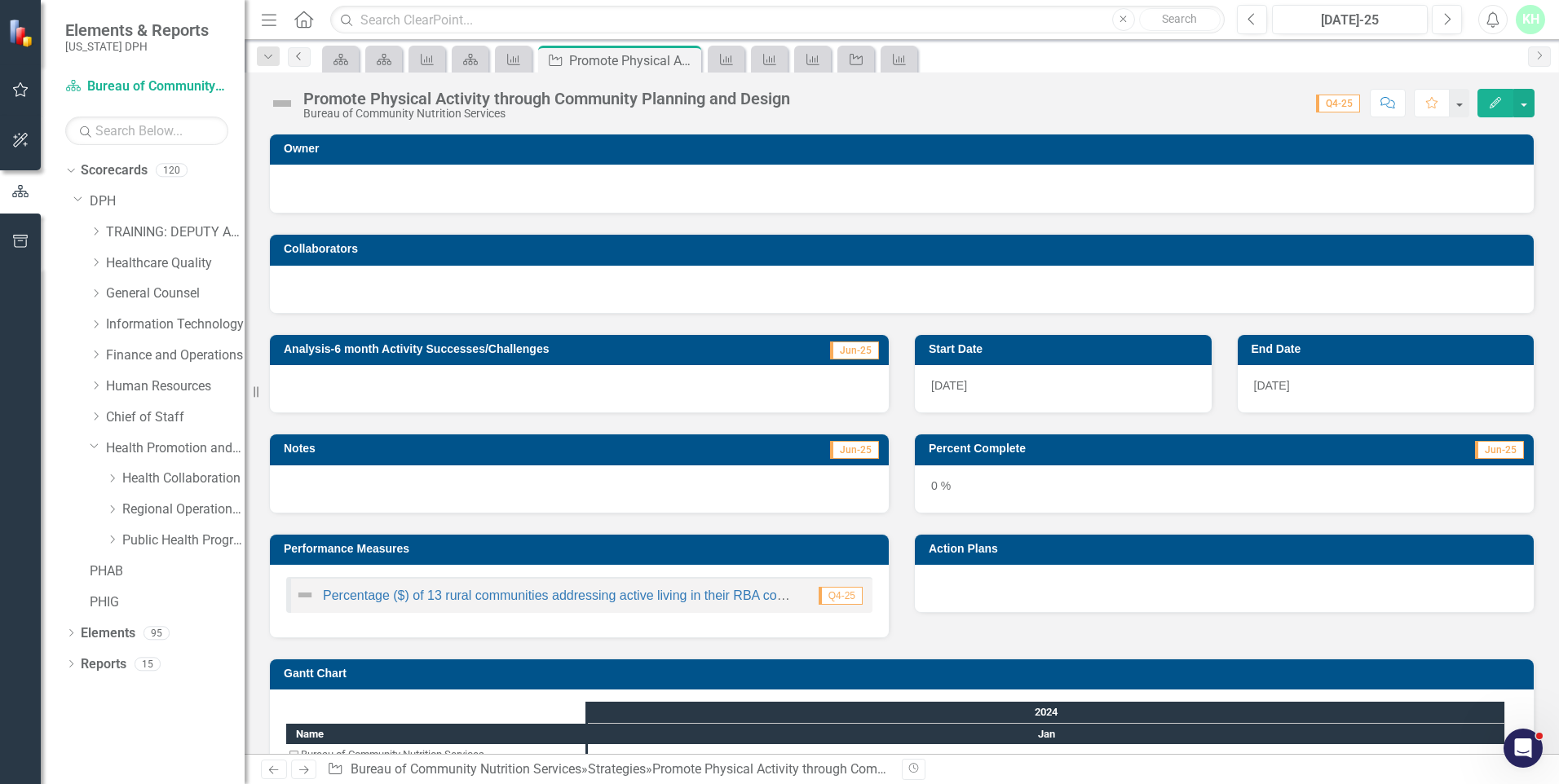
click at [304, 48] on link "Previous" at bounding box center [300, 57] width 23 height 20
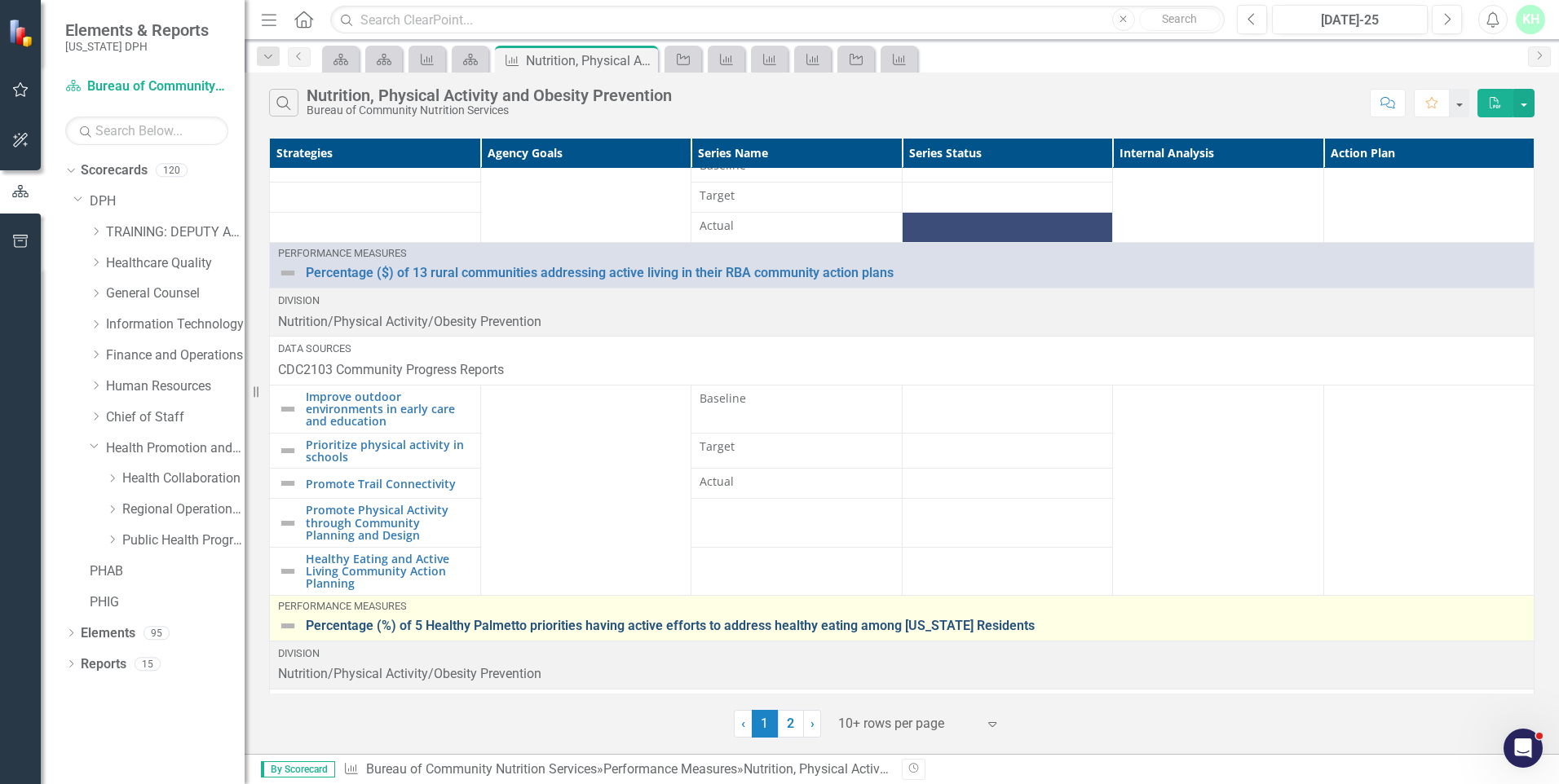
scroll to position [112, 0]
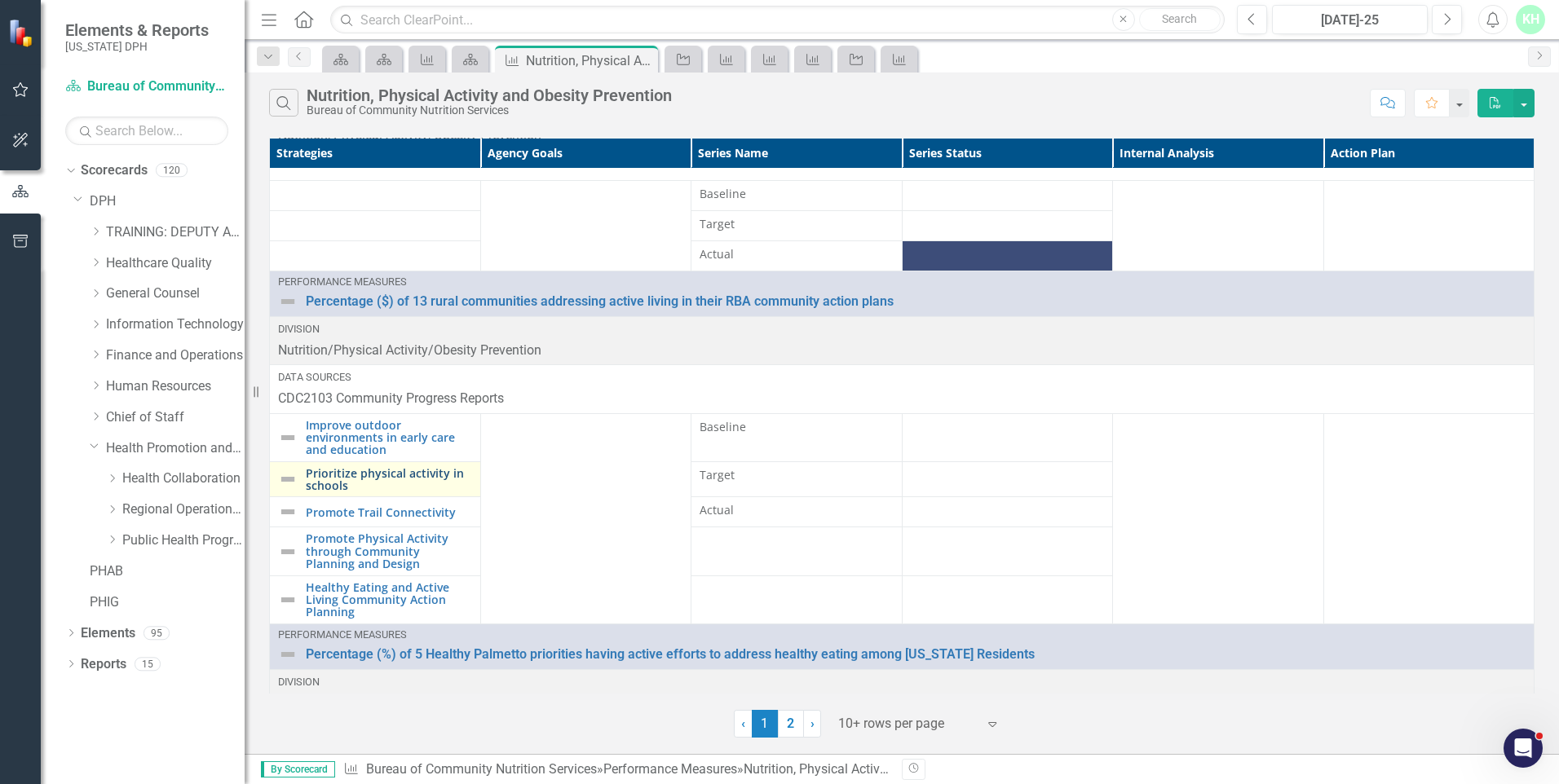
click at [395, 471] on link "Prioritize physical activity in schools" at bounding box center [388, 480] width 166 height 26
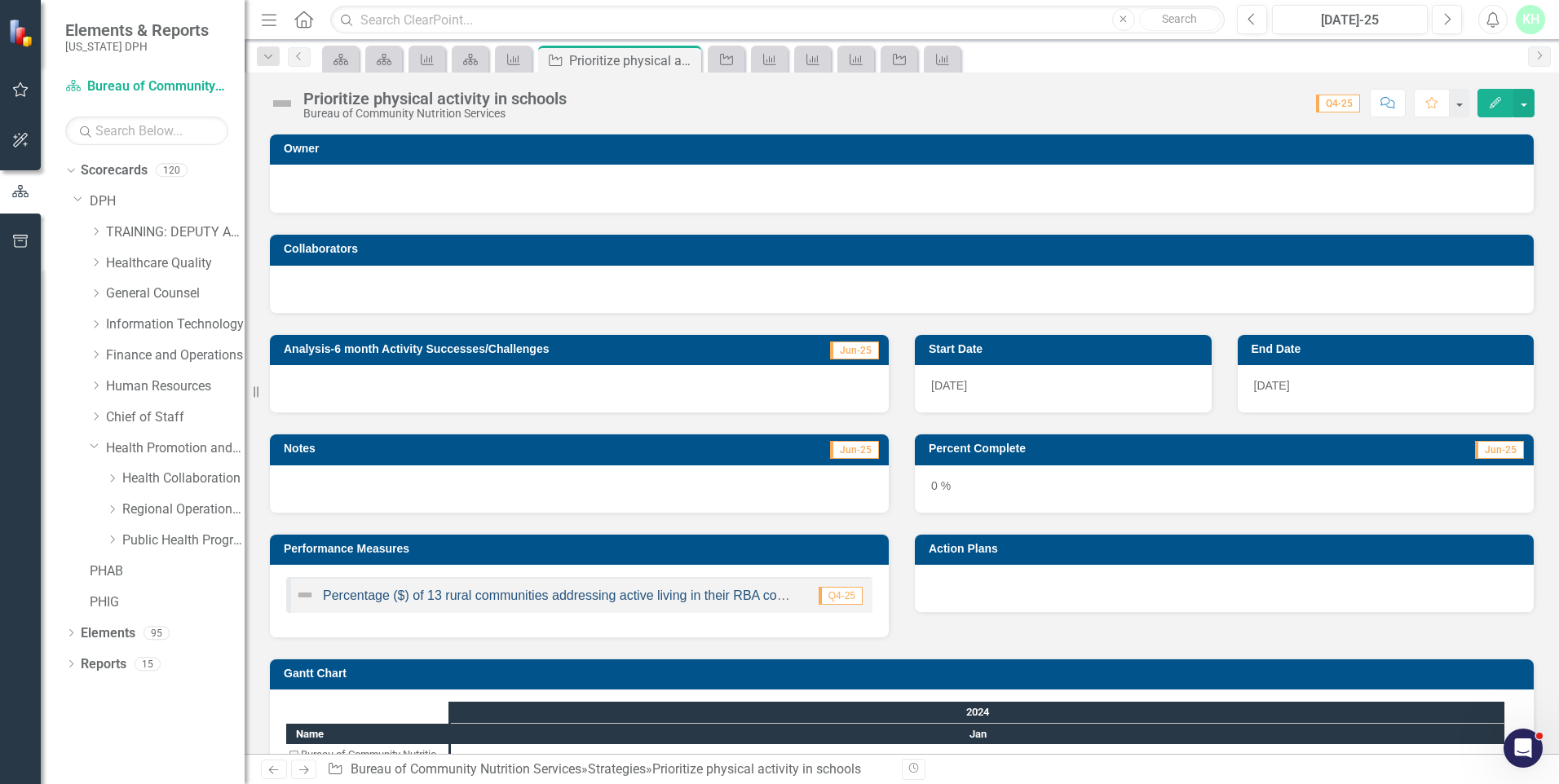
click at [608, 593] on link "Percentage ($) of 13 rural communities addressing active living in their RBA co…" at bounding box center [611, 595] width 577 height 14
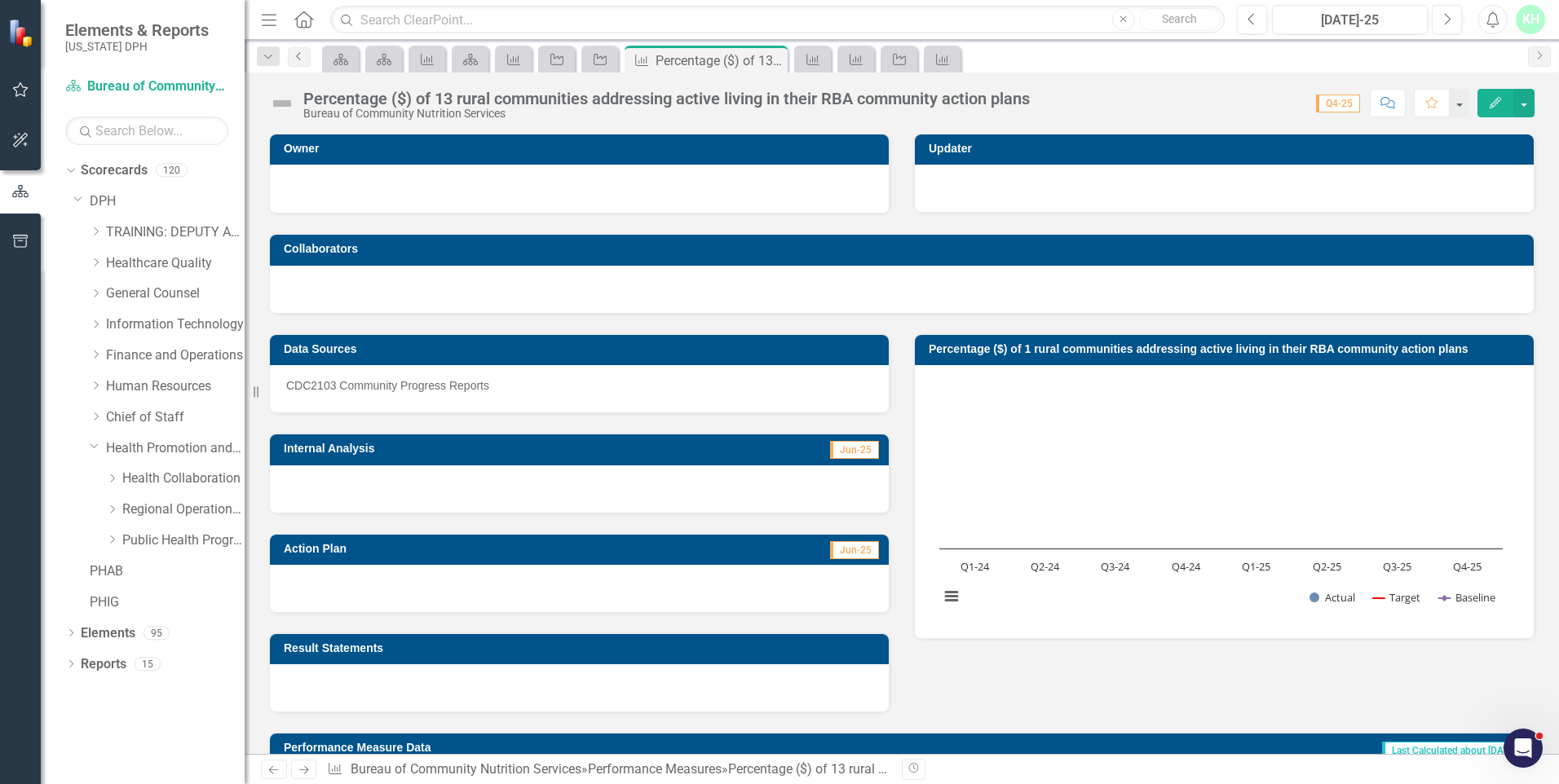
click at [297, 60] on icon "Previous" at bounding box center [300, 56] width 13 height 10
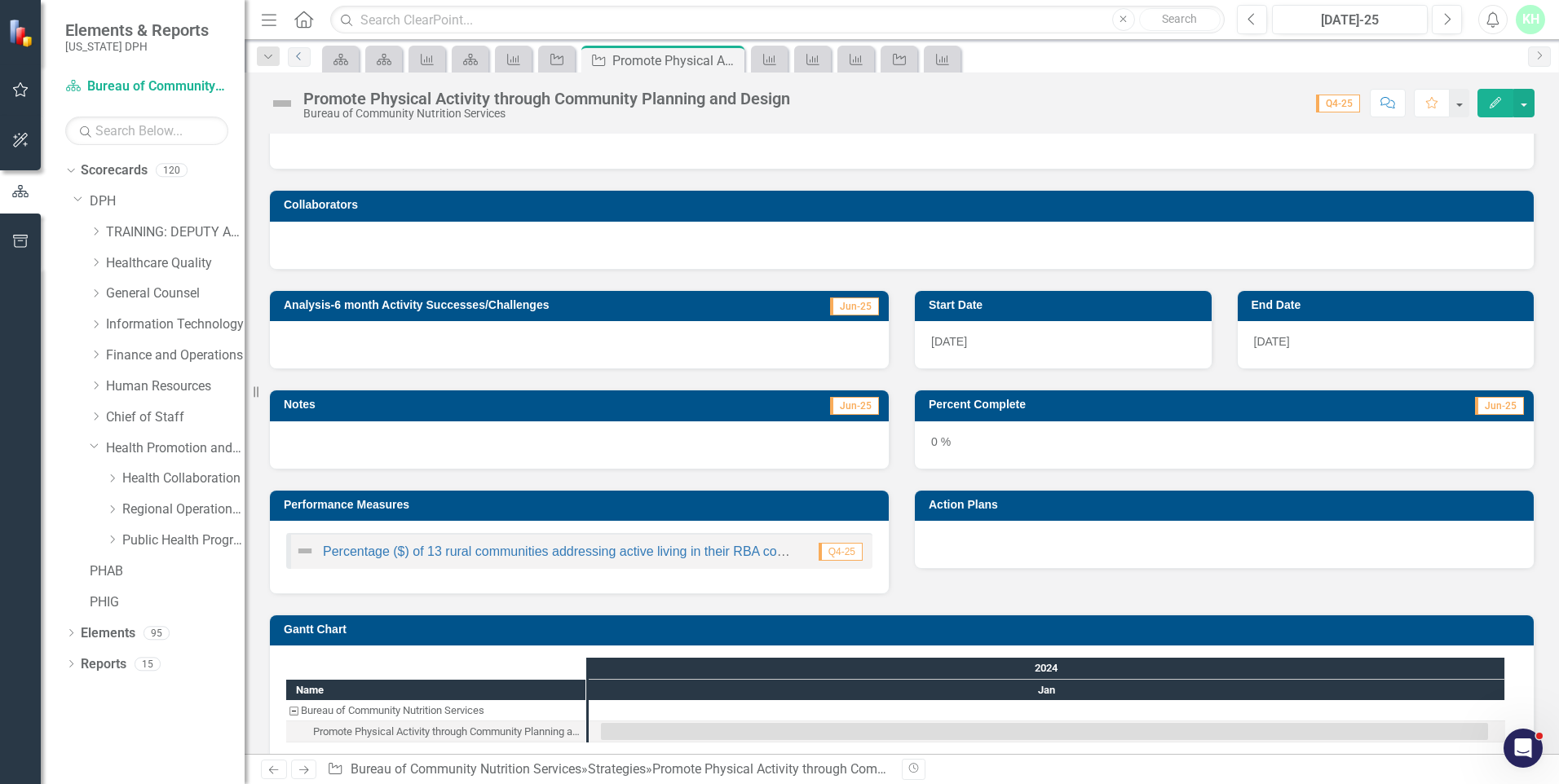
scroll to position [66, 0]
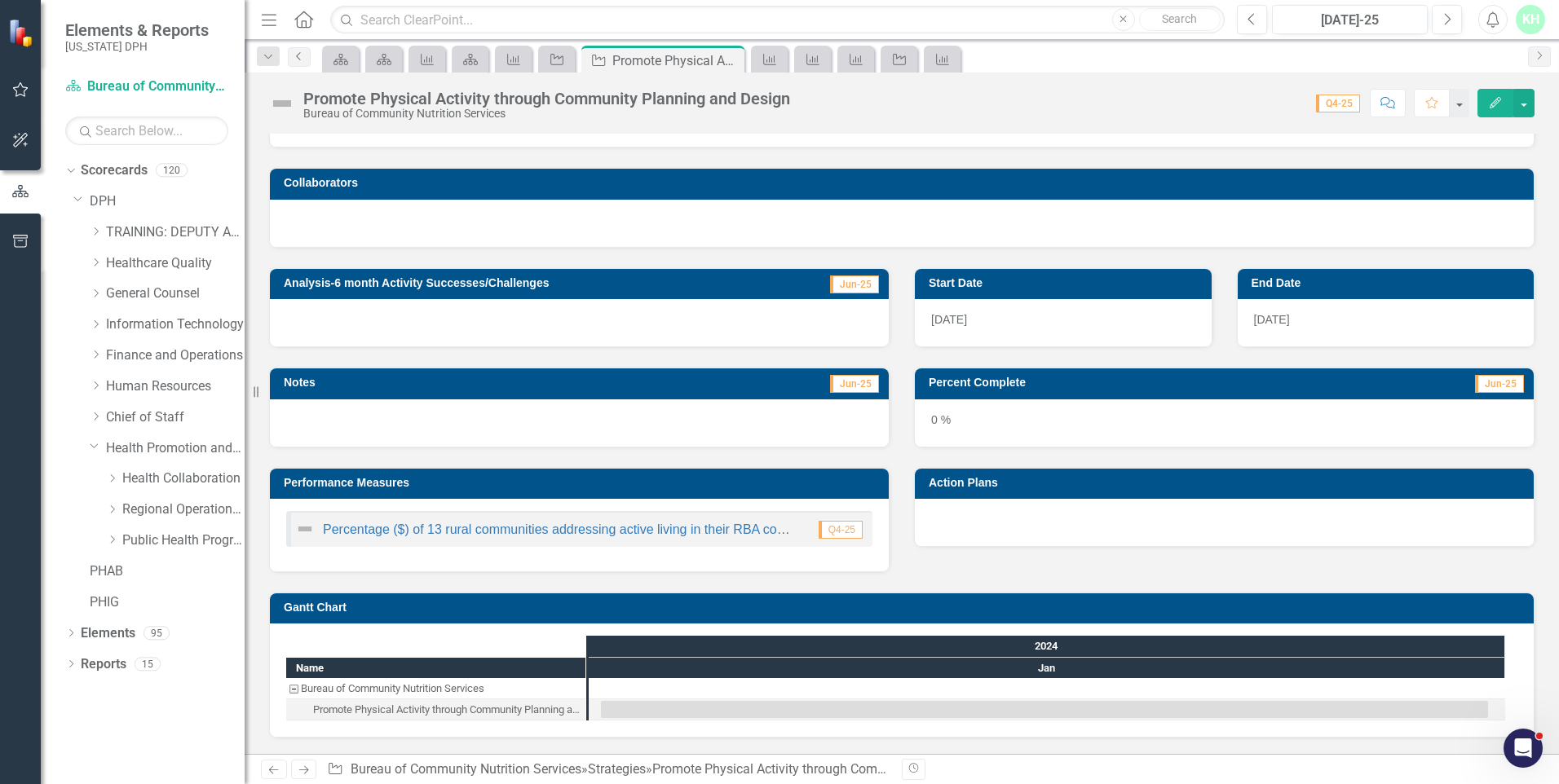
click at [305, 56] on icon "Previous" at bounding box center [300, 56] width 13 height 10
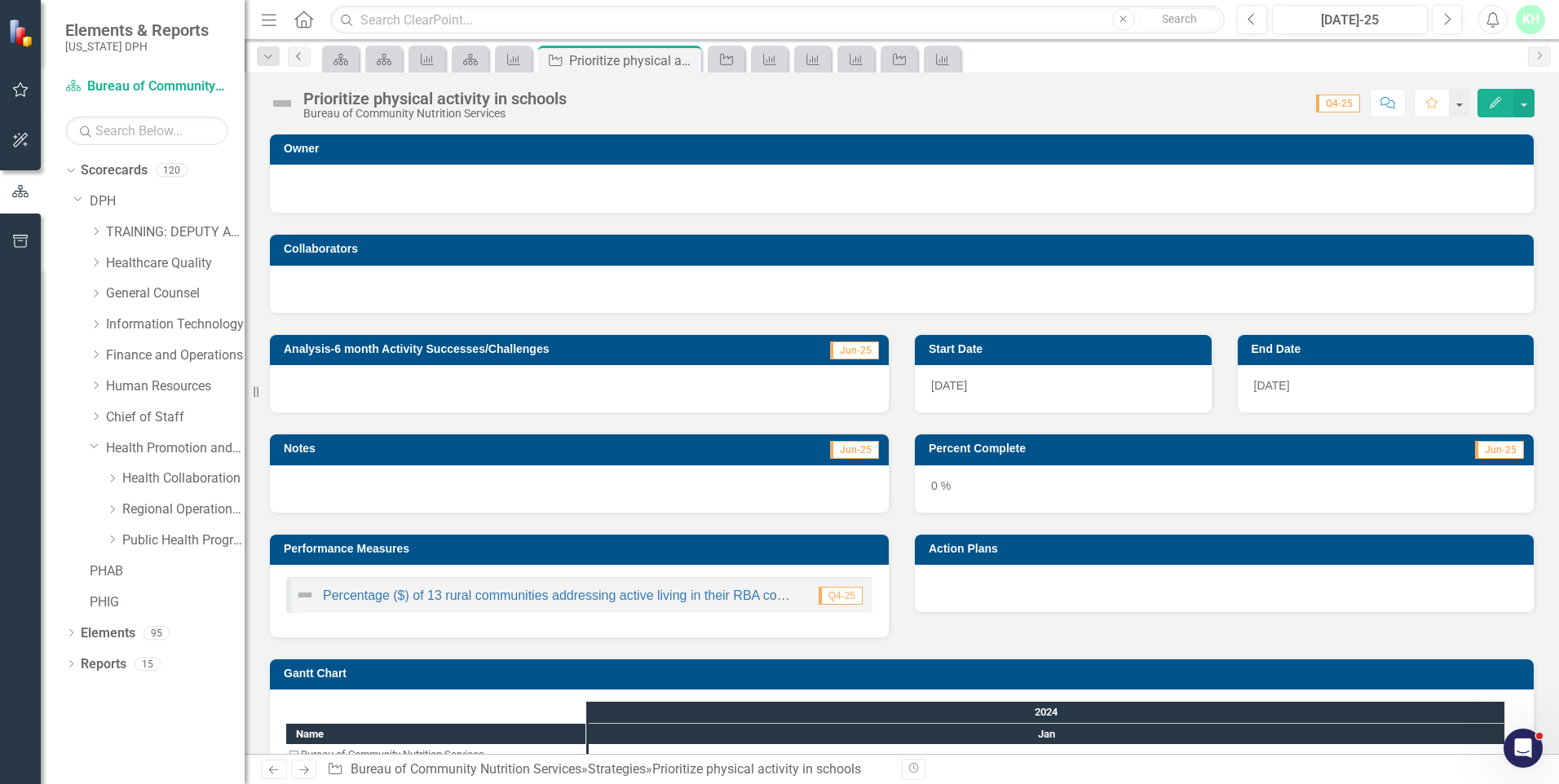
click at [305, 56] on icon "Previous" at bounding box center [300, 56] width 13 height 10
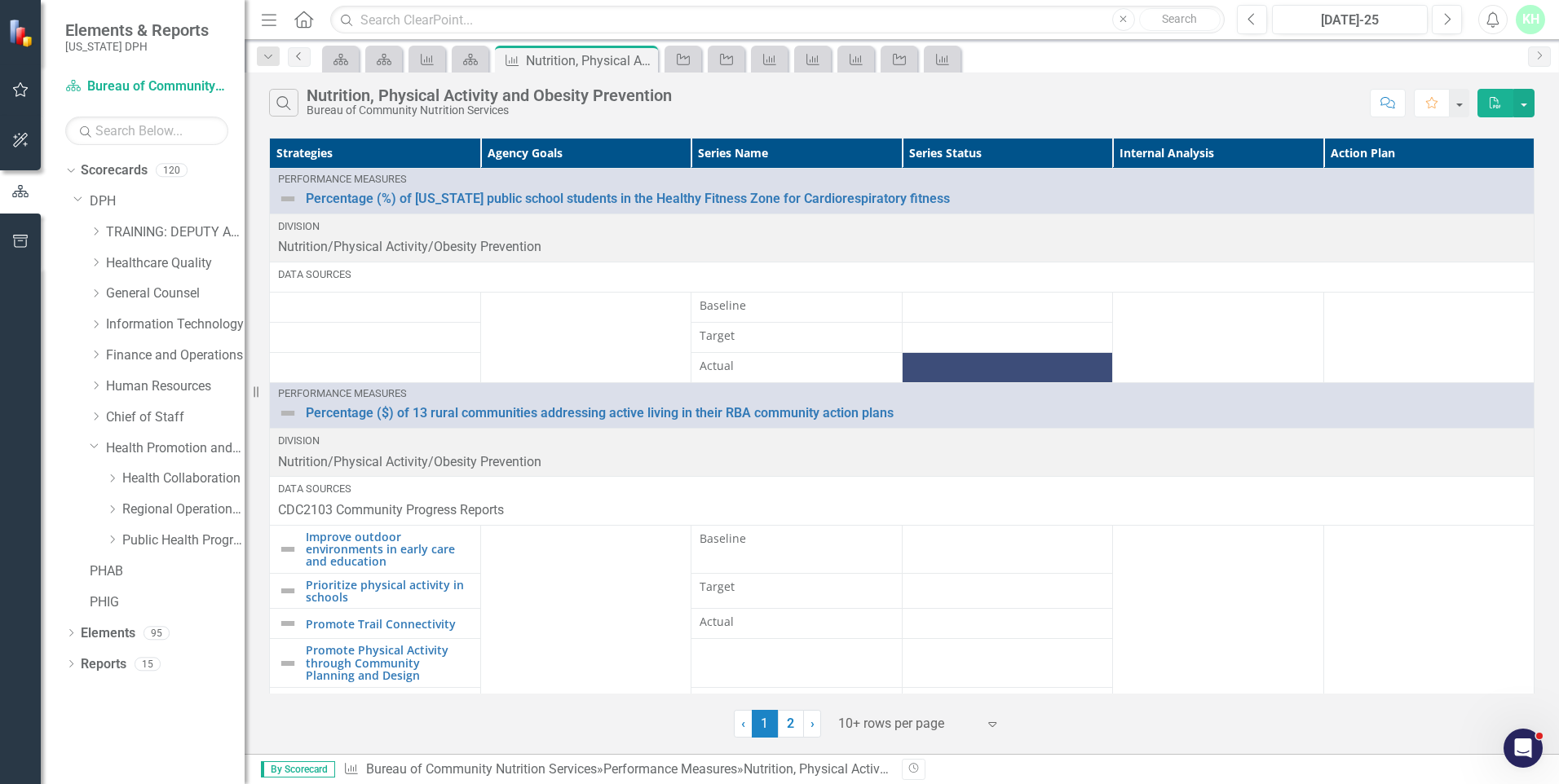
click at [296, 48] on link "Previous" at bounding box center [300, 57] width 23 height 20
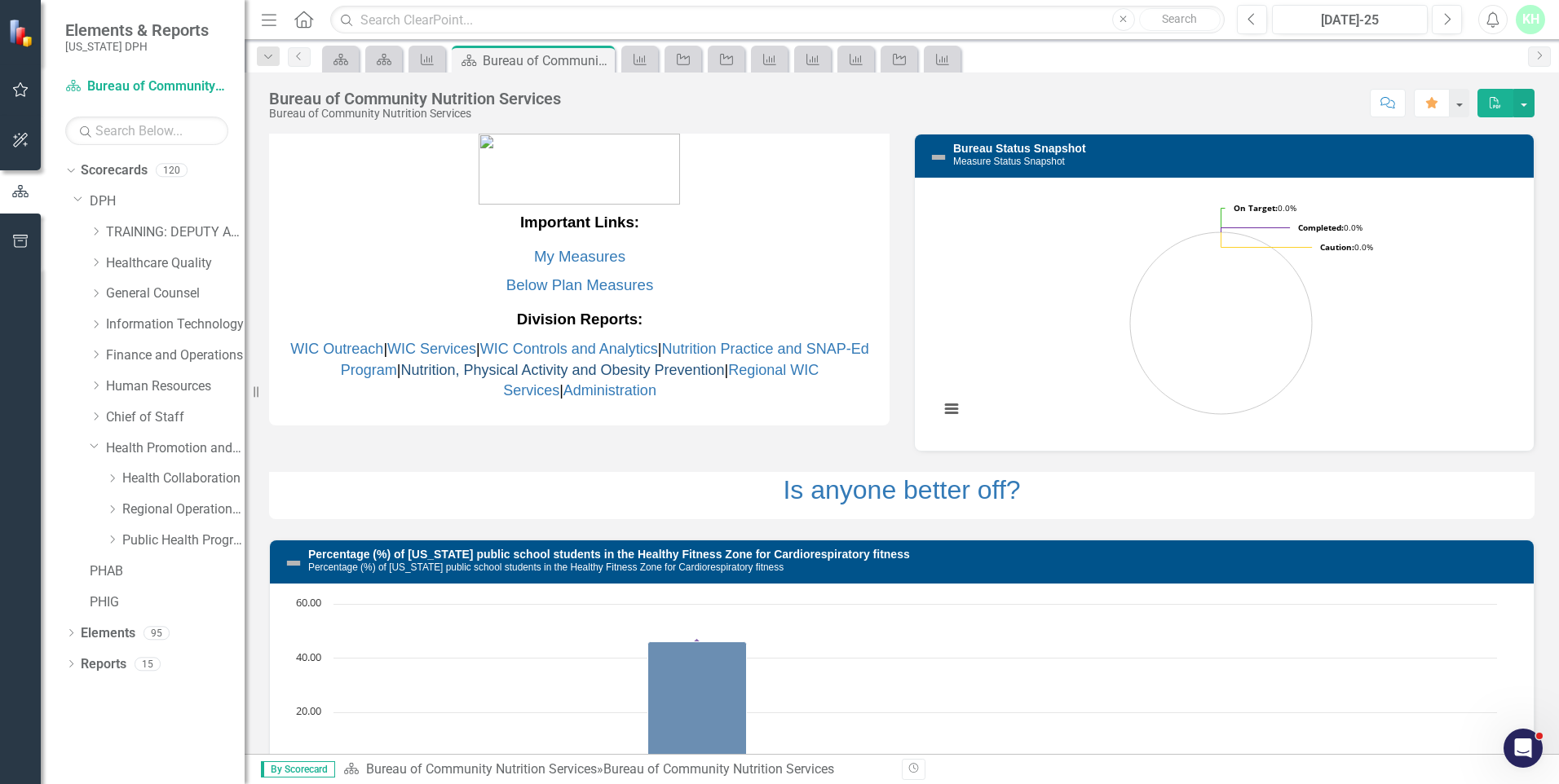
click at [520, 365] on link "Nutrition, Physical Activity and Obesity Prevention" at bounding box center [562, 370] width 324 height 17
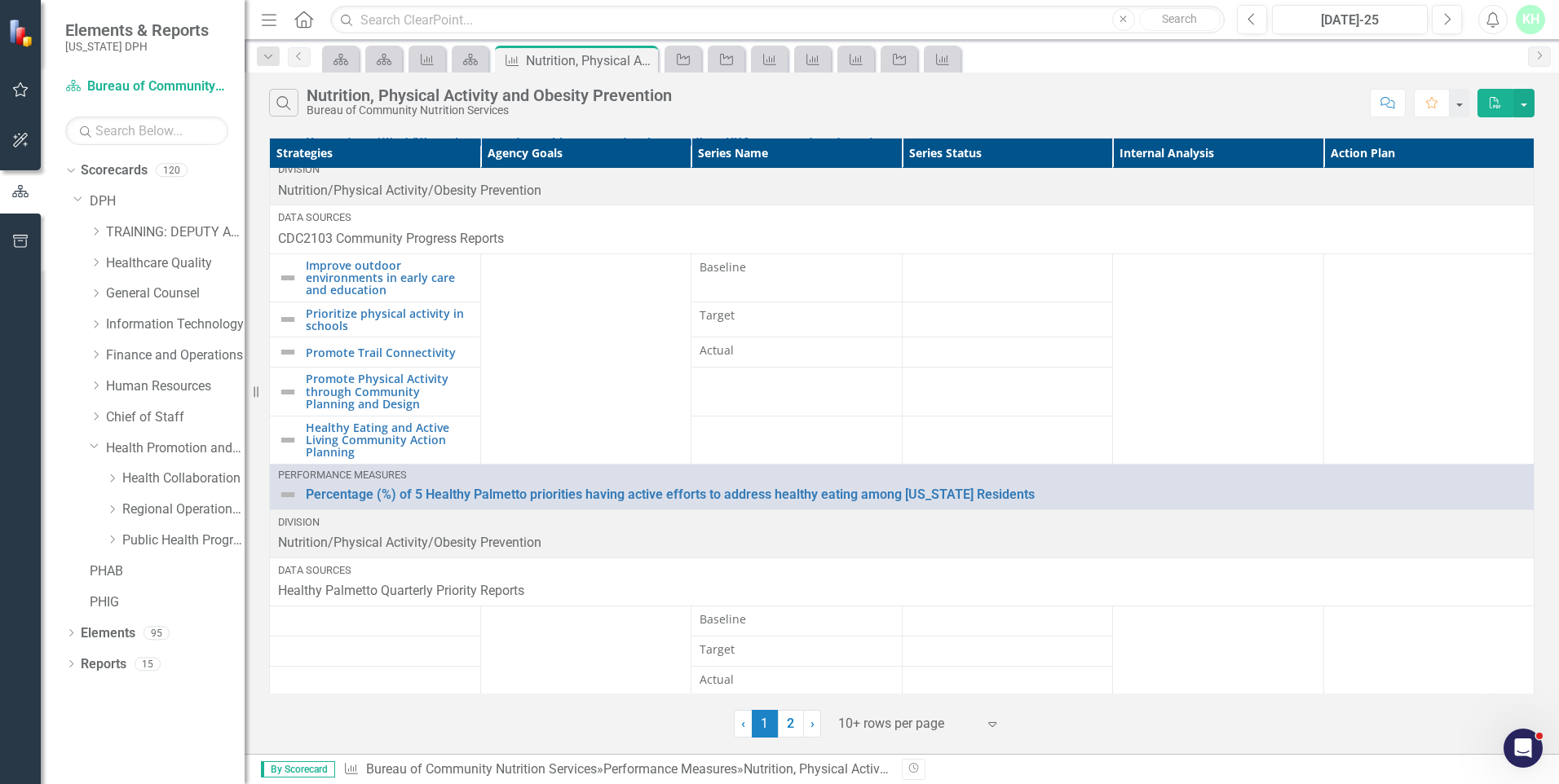
scroll to position [275, 0]
click at [787, 719] on link "2" at bounding box center [791, 723] width 26 height 27
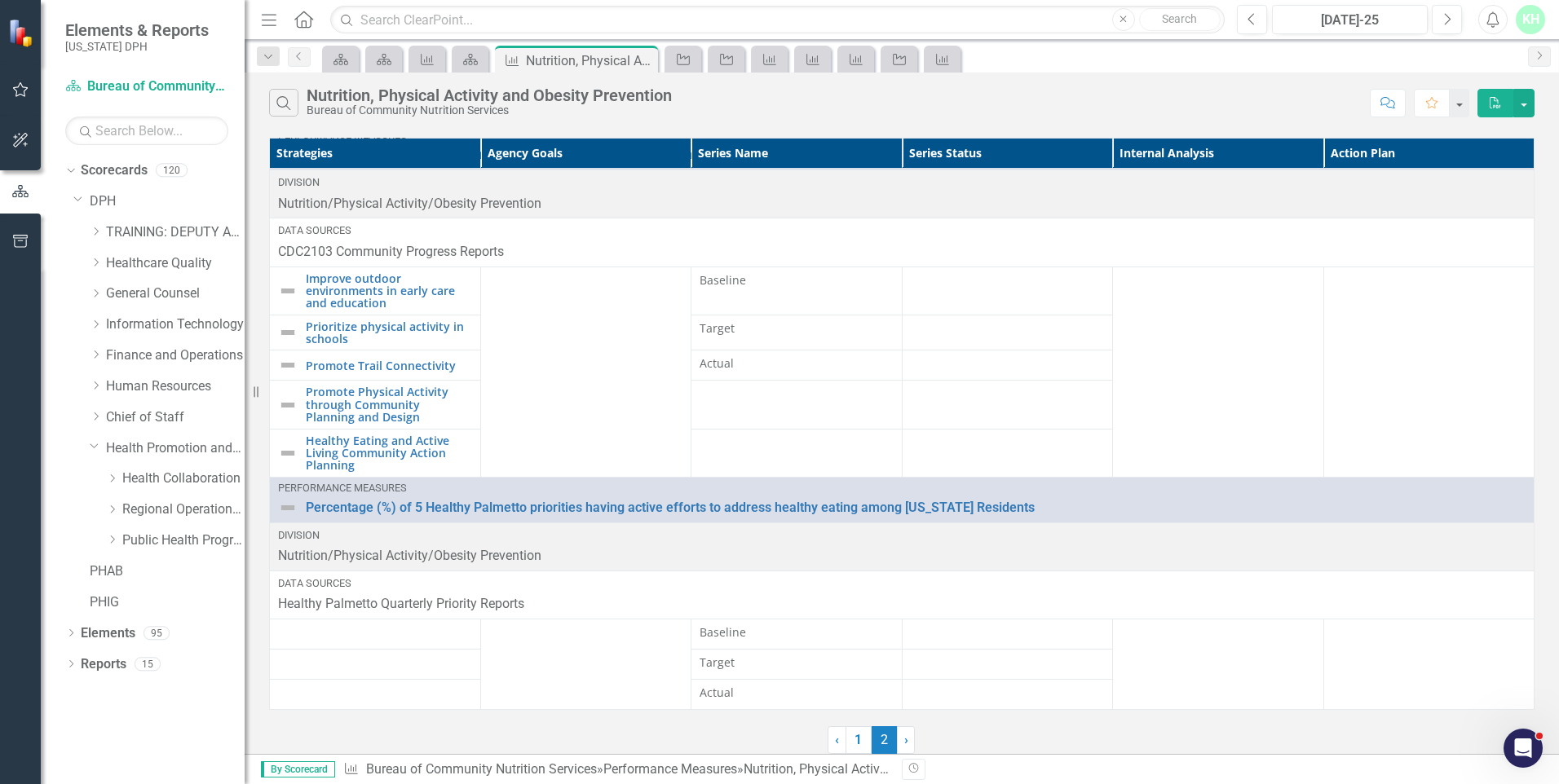
scroll to position [0, 0]
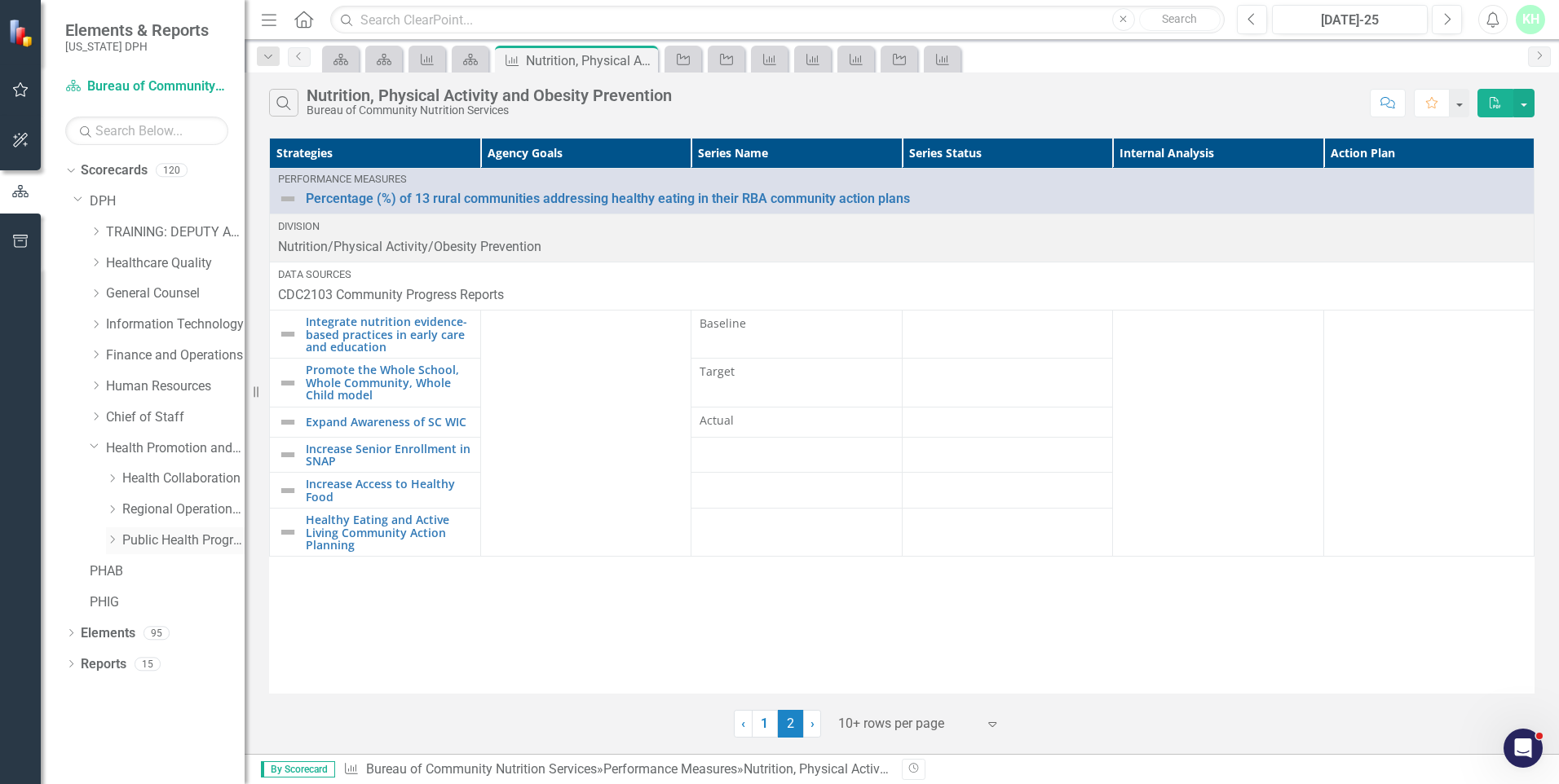
click at [175, 536] on link "Public Health Programs" at bounding box center [184, 540] width 122 height 19
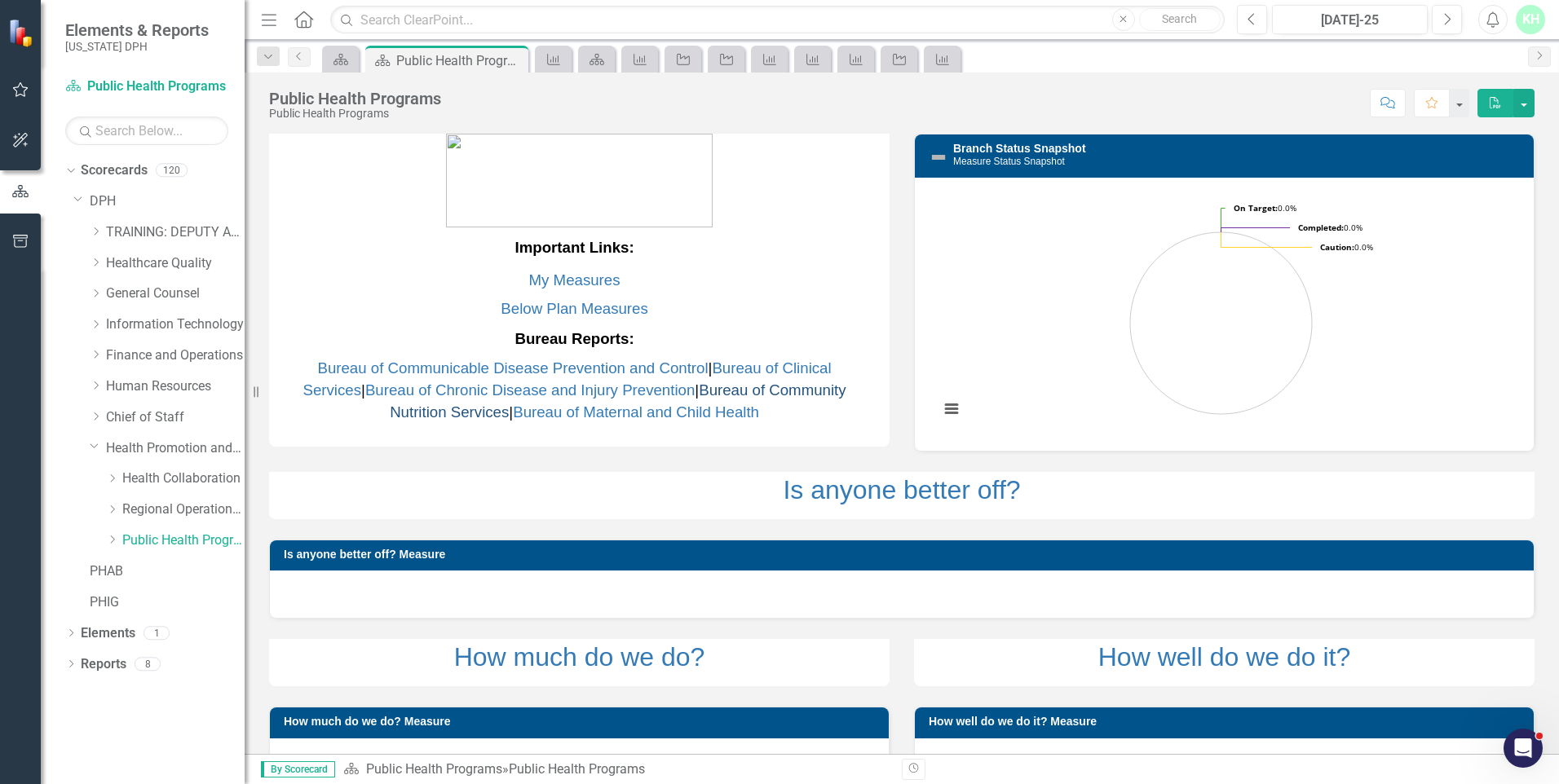
click at [686, 389] on link "Bureau of Community Nutrition Services" at bounding box center [618, 400] width 457 height 39
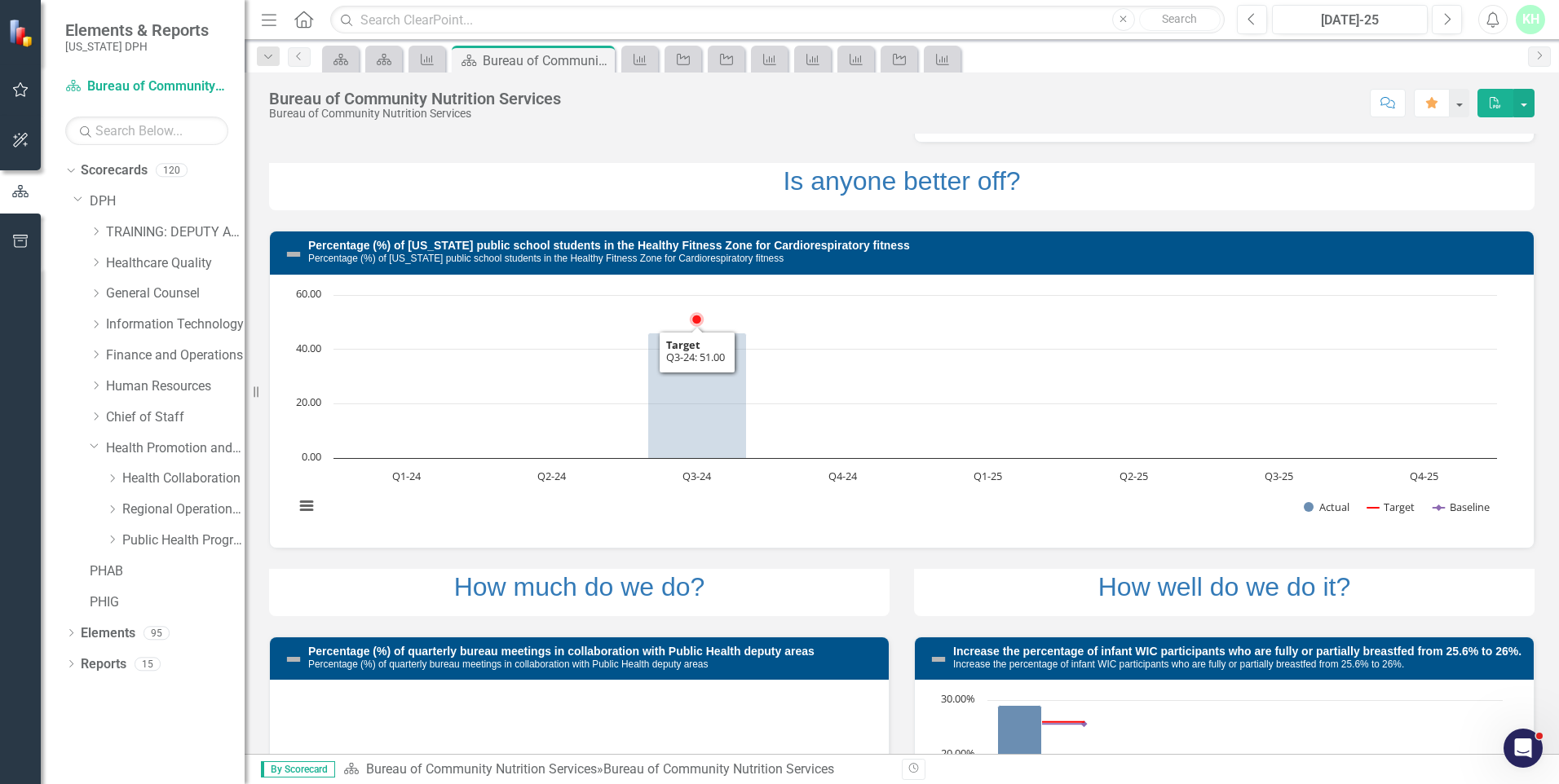
scroll to position [163, 0]
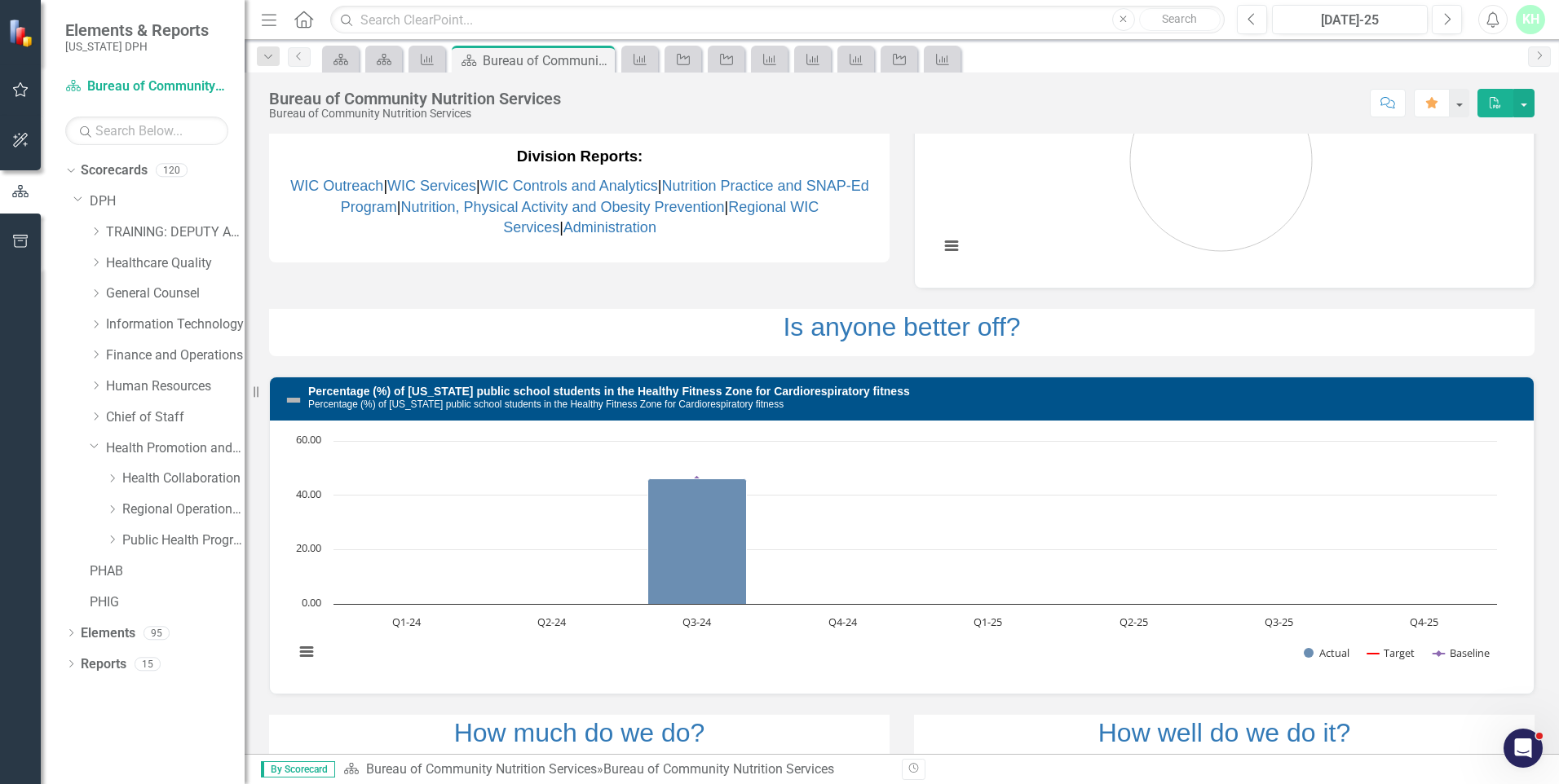
click at [787, 175] on td "WIC Outreach | WIC Services | WIC Controls and Analytics | Nutrition Practice a…" at bounding box center [579, 208] width 621 height 71
click at [784, 181] on link "Nutrition Practice and SNAP-Ed Program" at bounding box center [605, 196] width 528 height 37
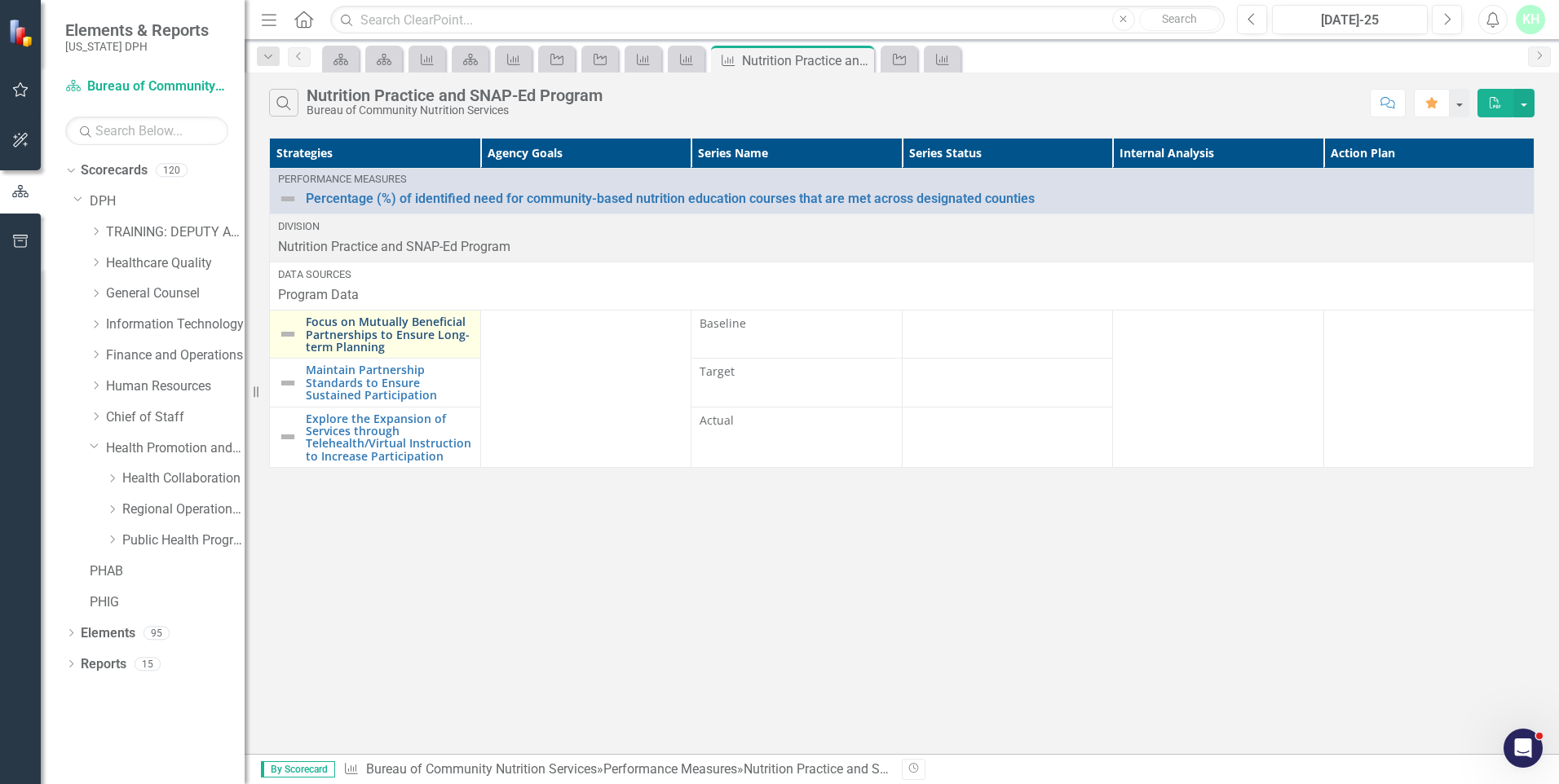
click at [421, 337] on link "Focus on Mutually Beneficial Partnerships to Ensure Long-term Planning" at bounding box center [388, 333] width 166 height 37
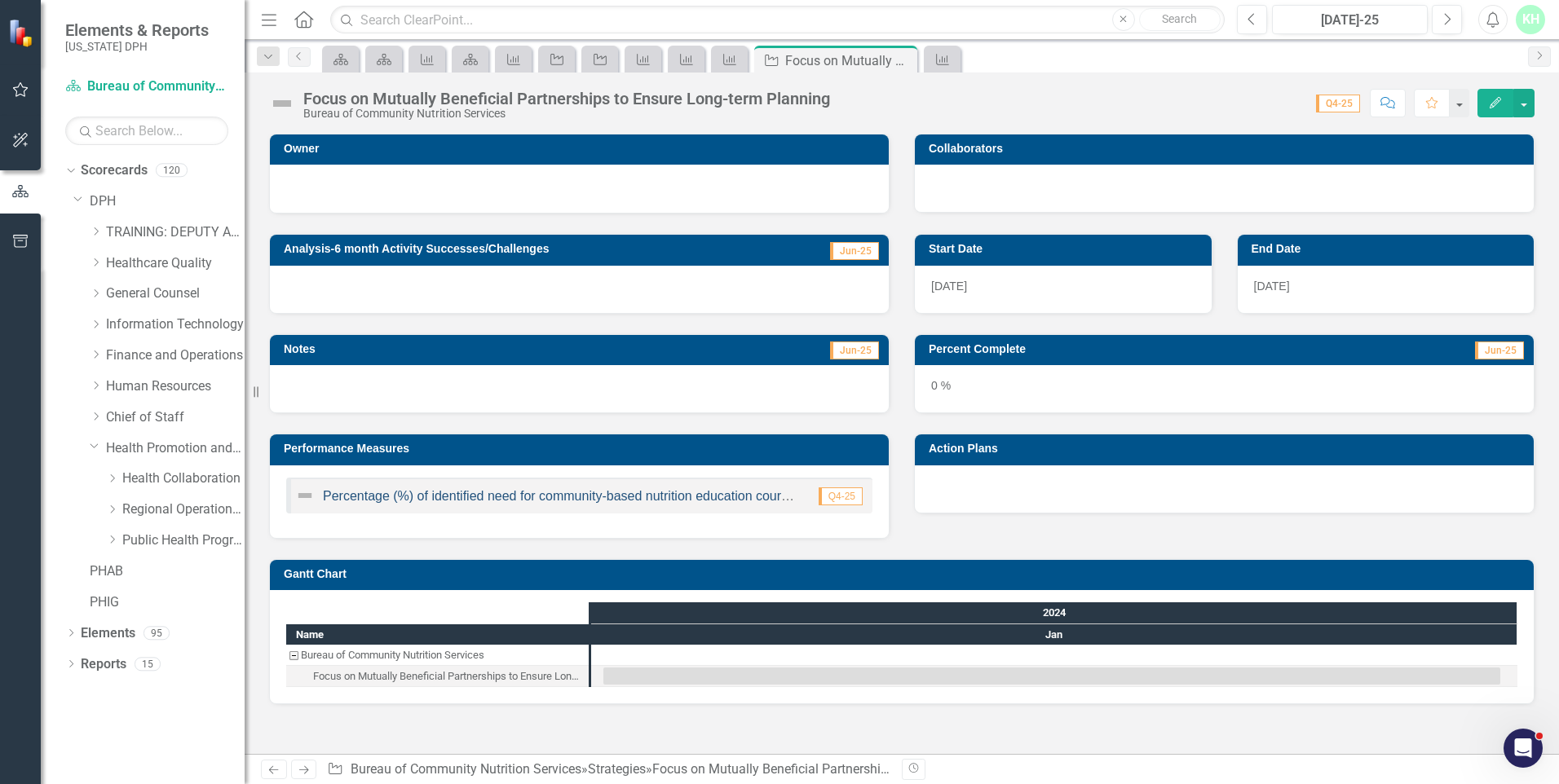
click at [506, 493] on link "Percentage (%) of identified need for community-based nutrition education cours…" at bounding box center [679, 495] width 713 height 14
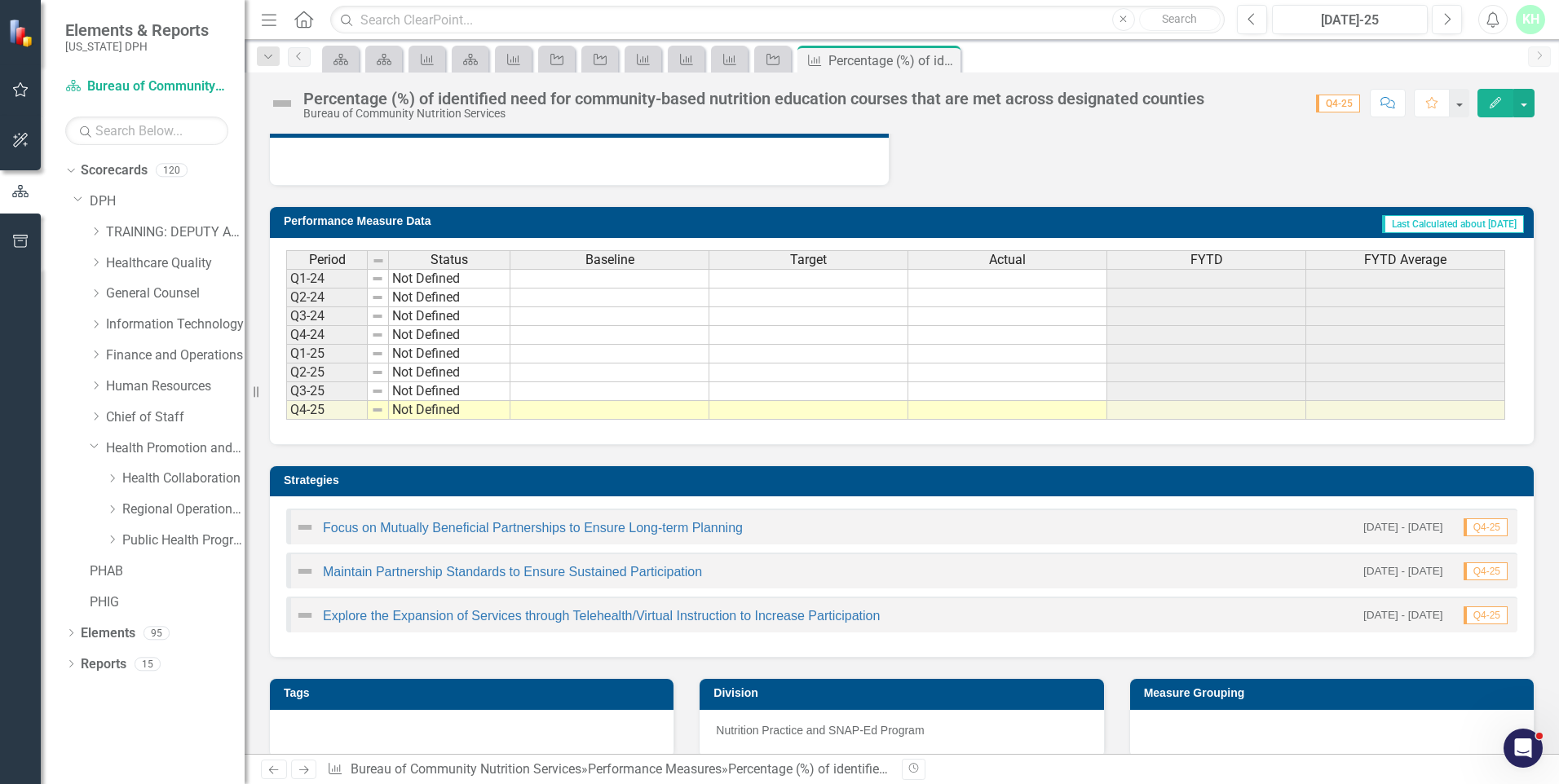
scroll to position [547, 0]
